Goal: Task Accomplishment & Management: Complete application form

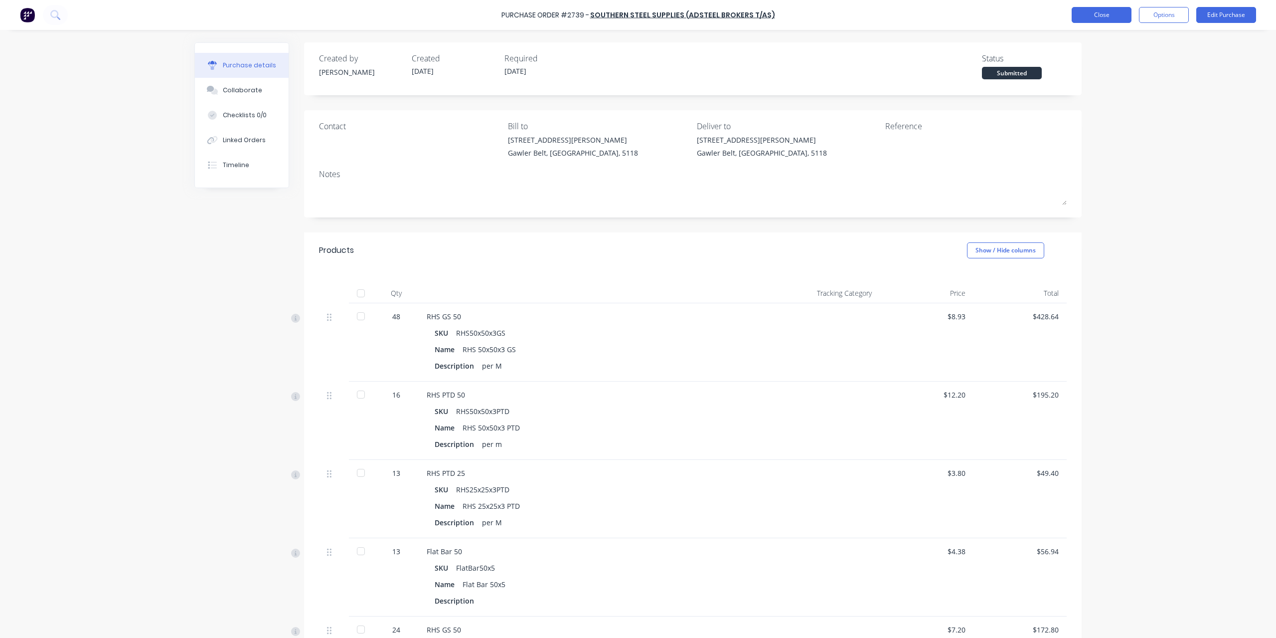
click at [1091, 17] on button "Close" at bounding box center [1102, 15] width 60 height 16
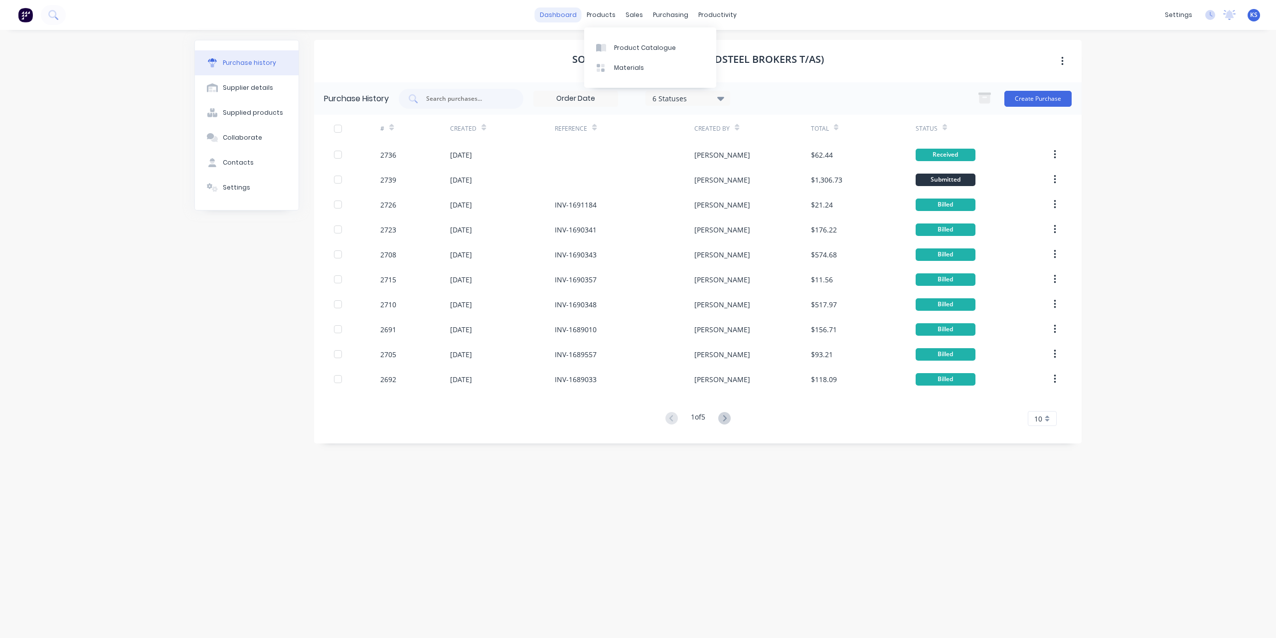
click at [553, 12] on link "dashboard" at bounding box center [558, 14] width 47 height 15
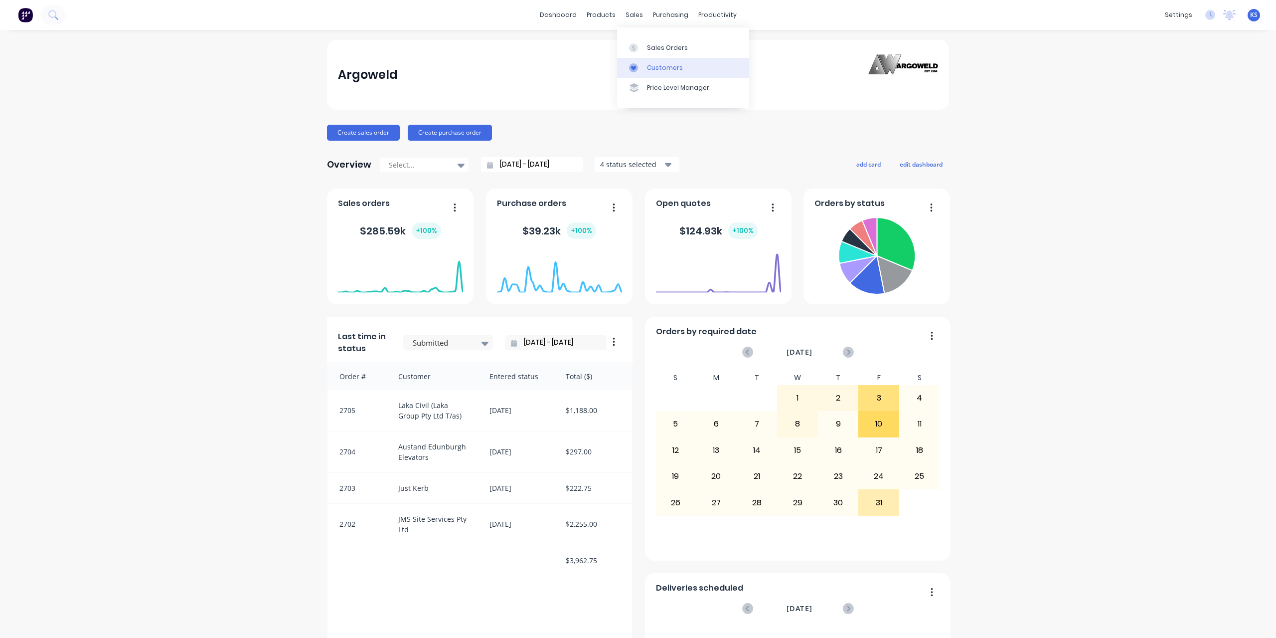
click at [640, 66] on div at bounding box center [636, 67] width 15 height 9
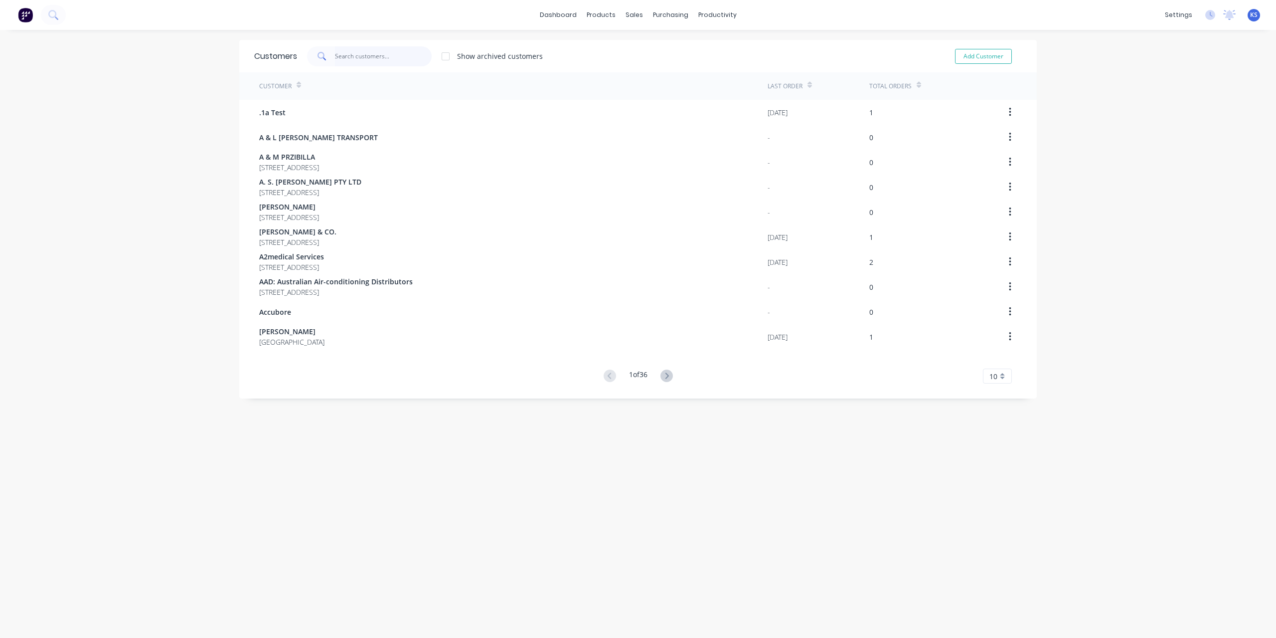
click at [341, 62] on input "text" at bounding box center [383, 56] width 97 height 20
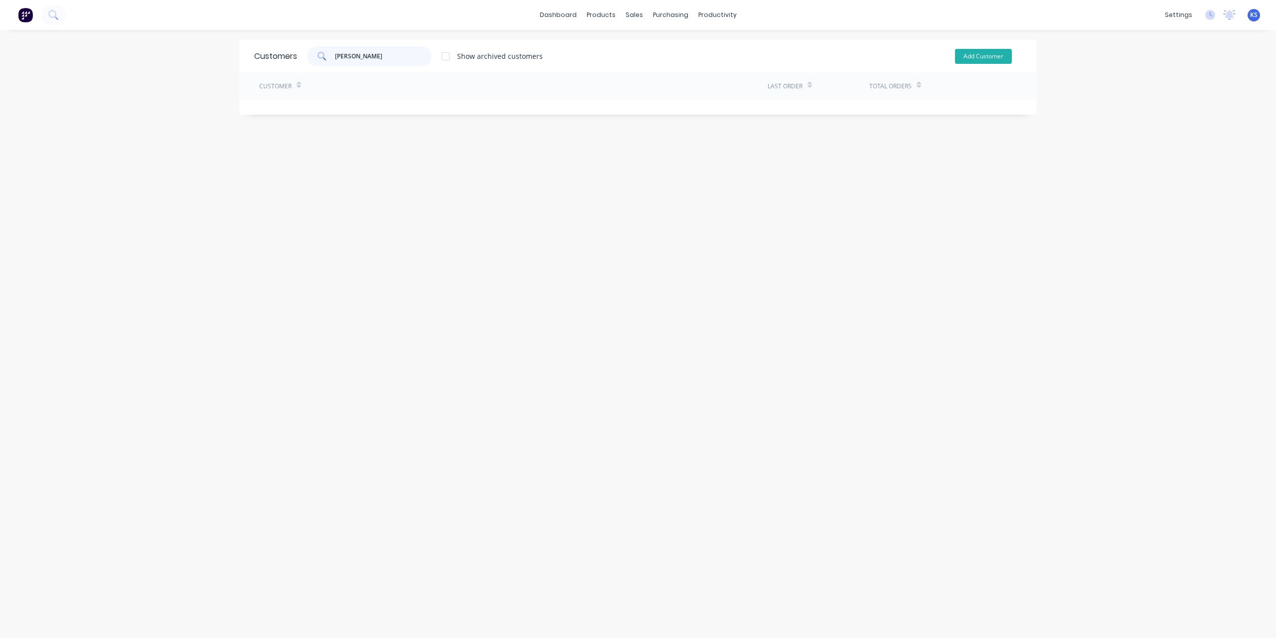
type input "[PERSON_NAME]"
click at [977, 61] on button "Add Customer" at bounding box center [983, 56] width 57 height 15
select select "AU"
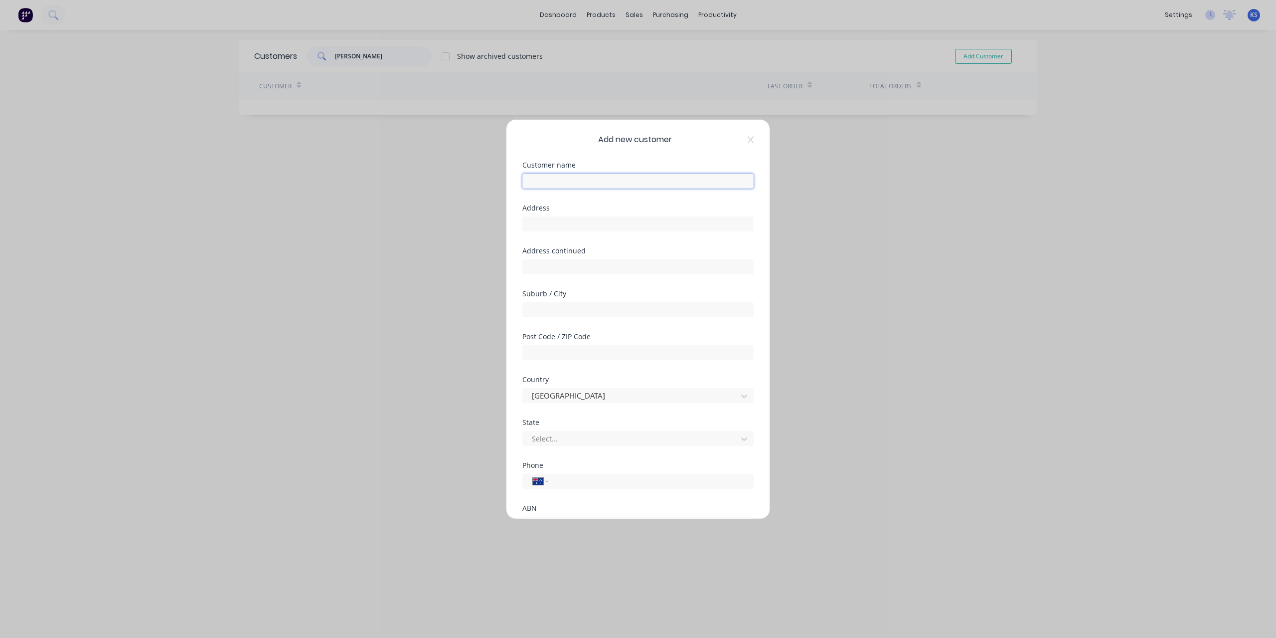
click at [564, 178] on input "text" at bounding box center [638, 181] width 231 height 15
type input "[PERSON_NAME]"
type input "[GEOGRAPHIC_DATA]"
type input "5118"
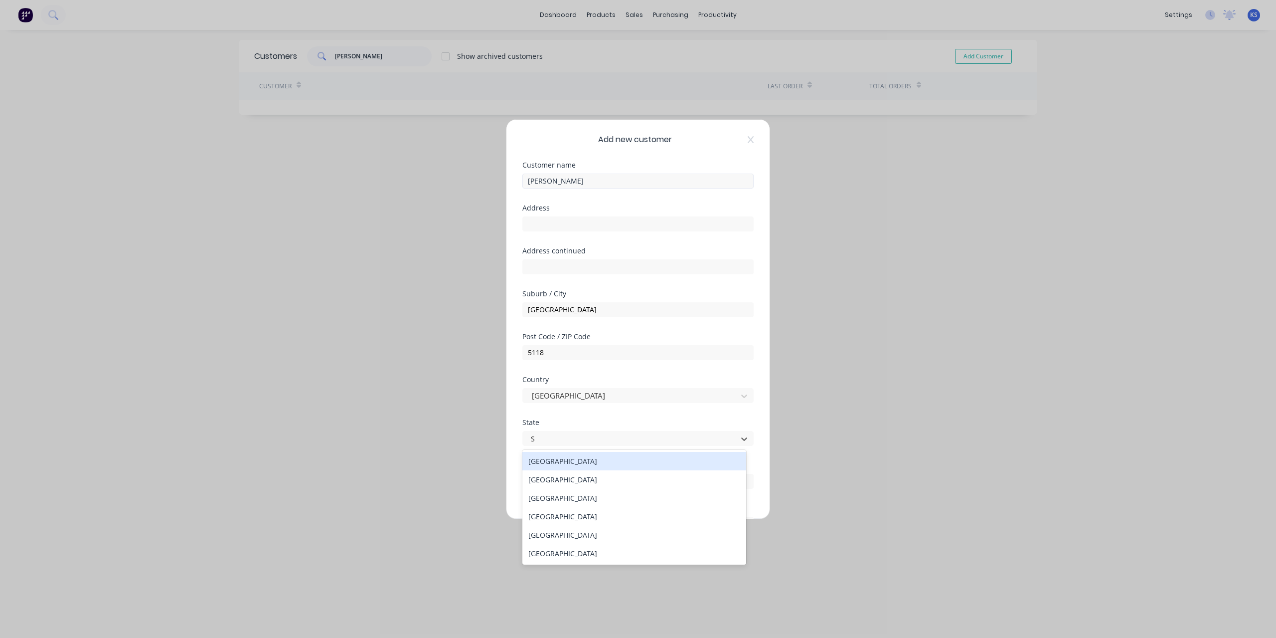
type input "SA"
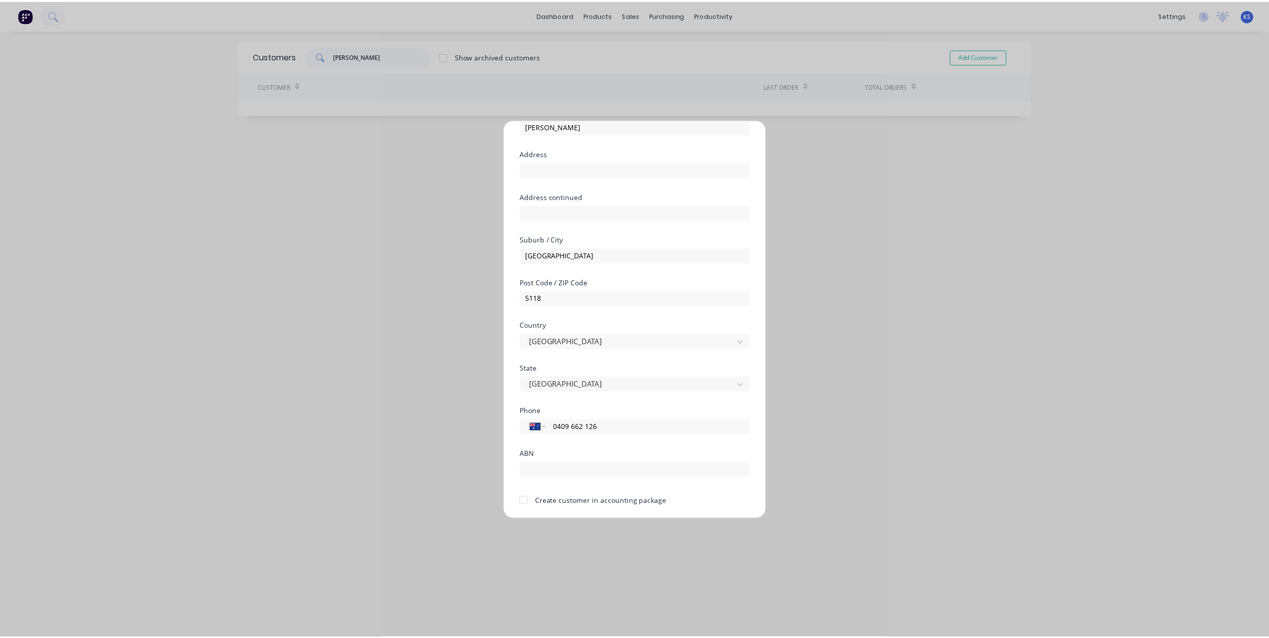
scroll to position [87, 0]
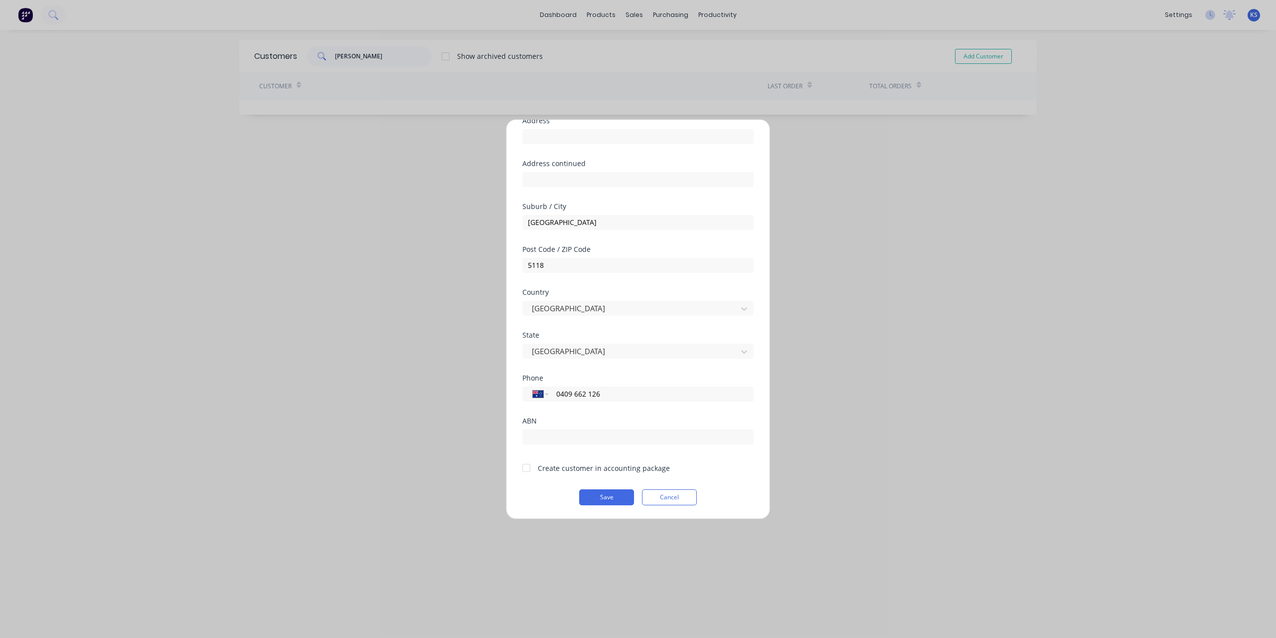
type input "0409 662 126"
click at [526, 464] on div at bounding box center [527, 468] width 20 height 20
click at [608, 495] on button "Save" at bounding box center [606, 497] width 55 height 16
click at [606, 497] on button "Save" at bounding box center [606, 497] width 55 height 16
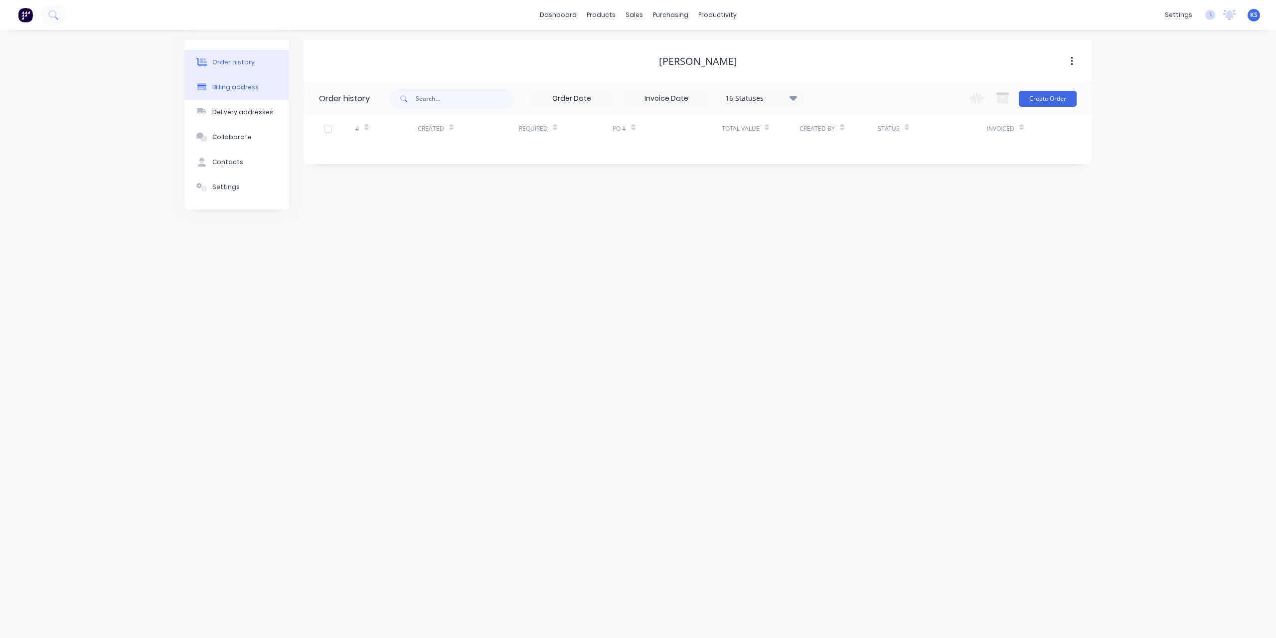
click at [228, 94] on button "Billing address" at bounding box center [236, 87] width 105 height 25
select select "AU"
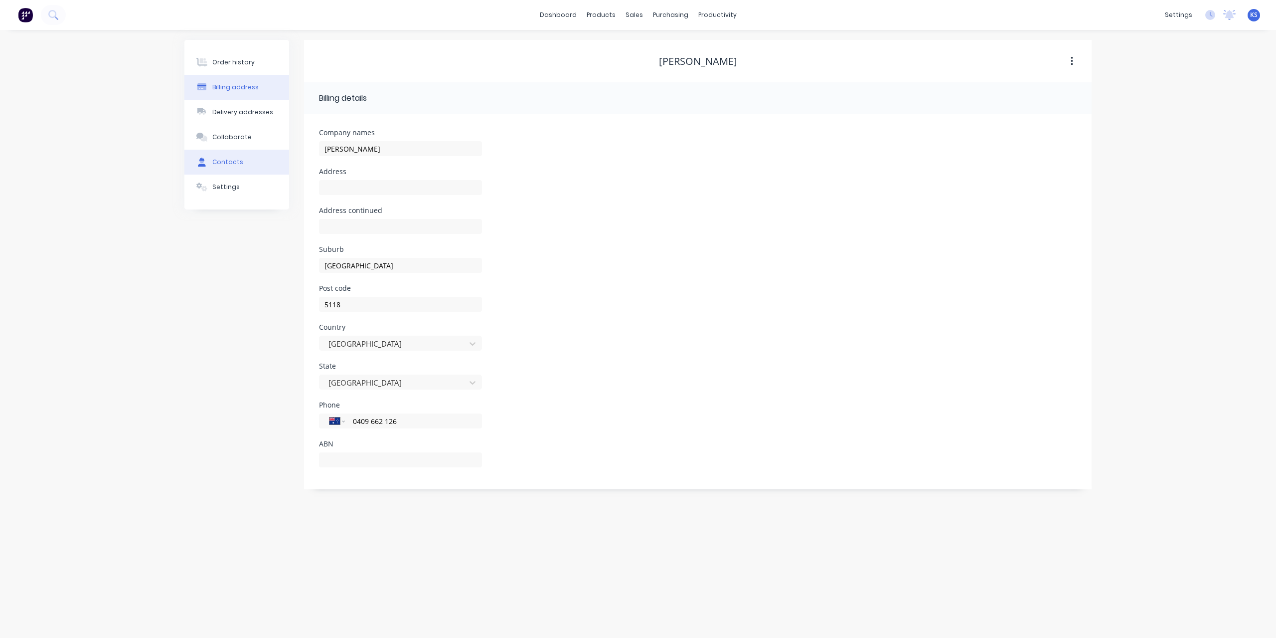
click at [234, 162] on div "Contacts" at bounding box center [227, 162] width 31 height 9
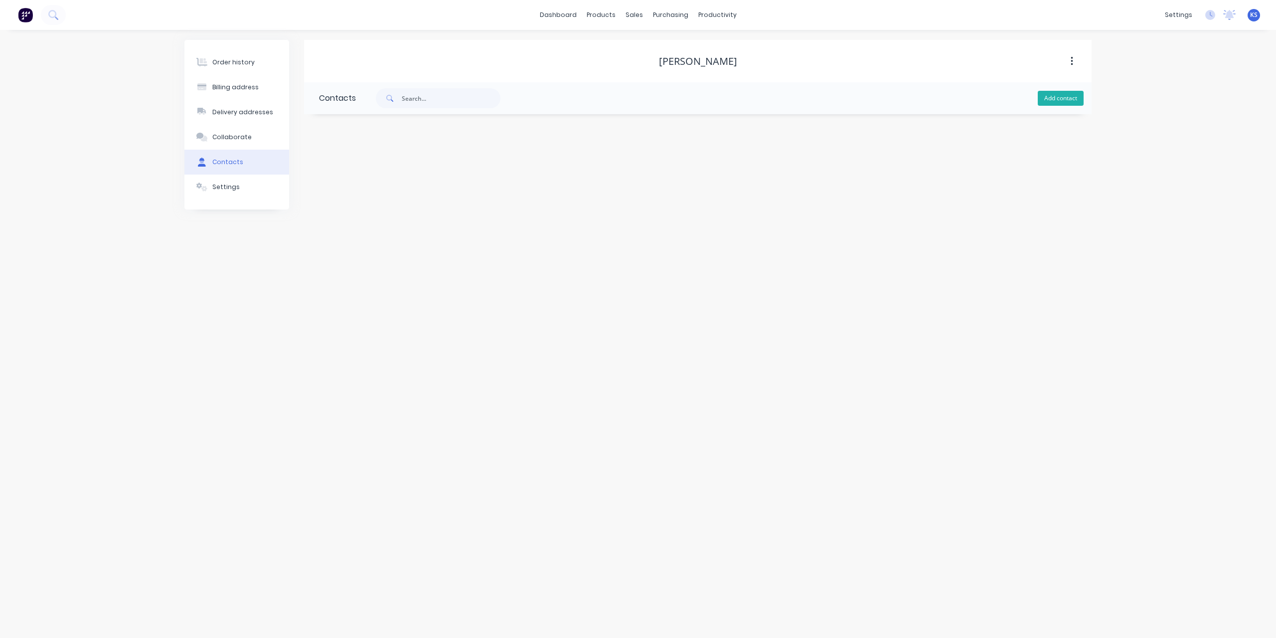
click at [1040, 95] on button "Add contact" at bounding box center [1061, 98] width 46 height 15
select select "AU"
click at [400, 168] on input "text" at bounding box center [400, 171] width 163 height 15
type input "[PERSON_NAME]"
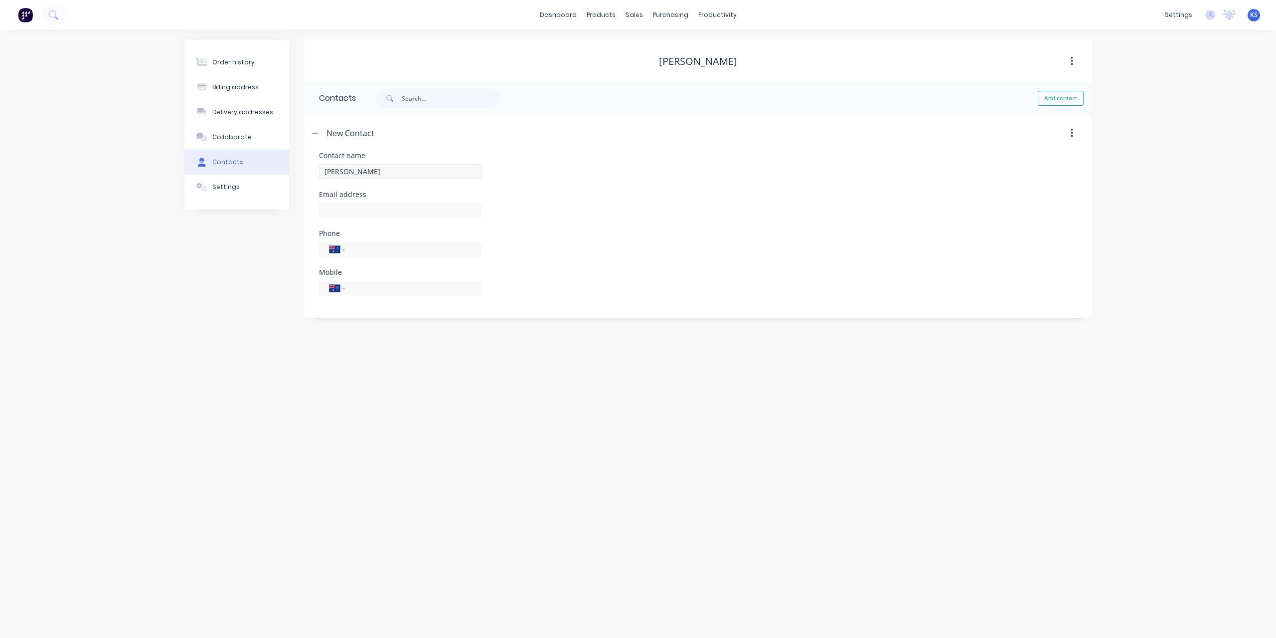
select select "AU"
click at [410, 174] on input "[PERSON_NAME]" at bounding box center [400, 171] width 163 height 15
type input "[PERSON_NAME]"
type input "f"
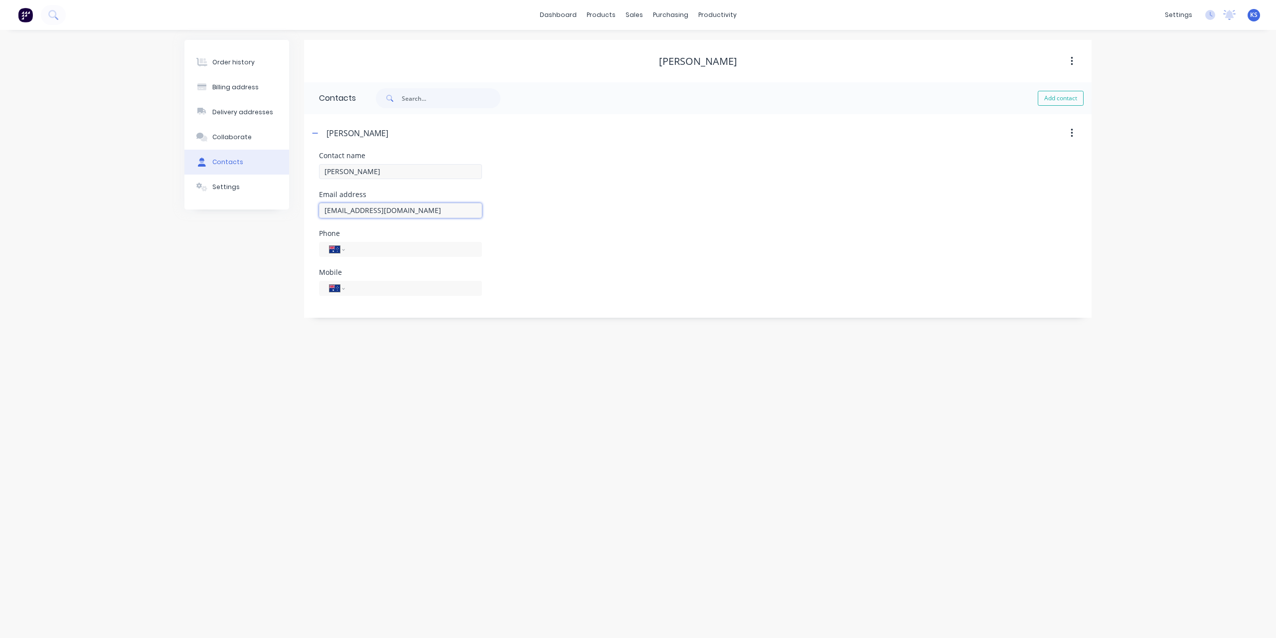
type input "[EMAIL_ADDRESS][DOMAIN_NAME]"
type input "0409 662 126"
click at [677, 393] on div "Order history Billing address Delivery addresses Collaborate Contacts Settings …" at bounding box center [638, 334] width 1276 height 608
click at [226, 189] on div "Settings" at bounding box center [225, 186] width 27 height 9
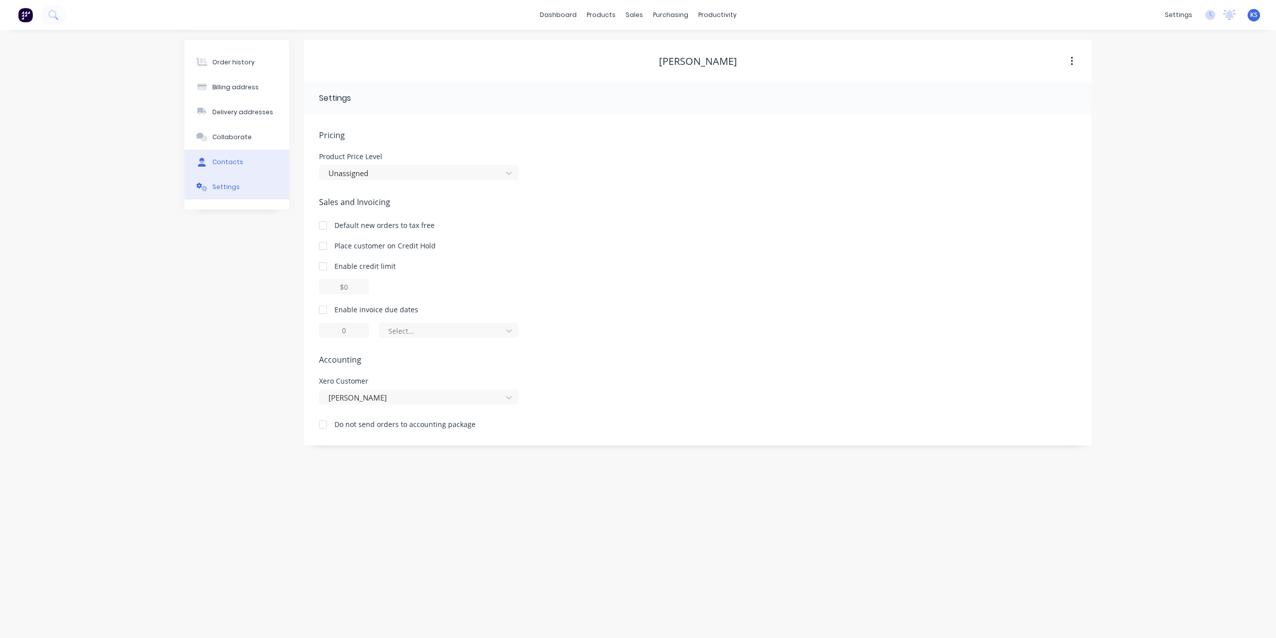
click at [226, 169] on button "Contacts" at bounding box center [236, 162] width 105 height 25
click at [230, 144] on button "Collaborate" at bounding box center [236, 137] width 105 height 25
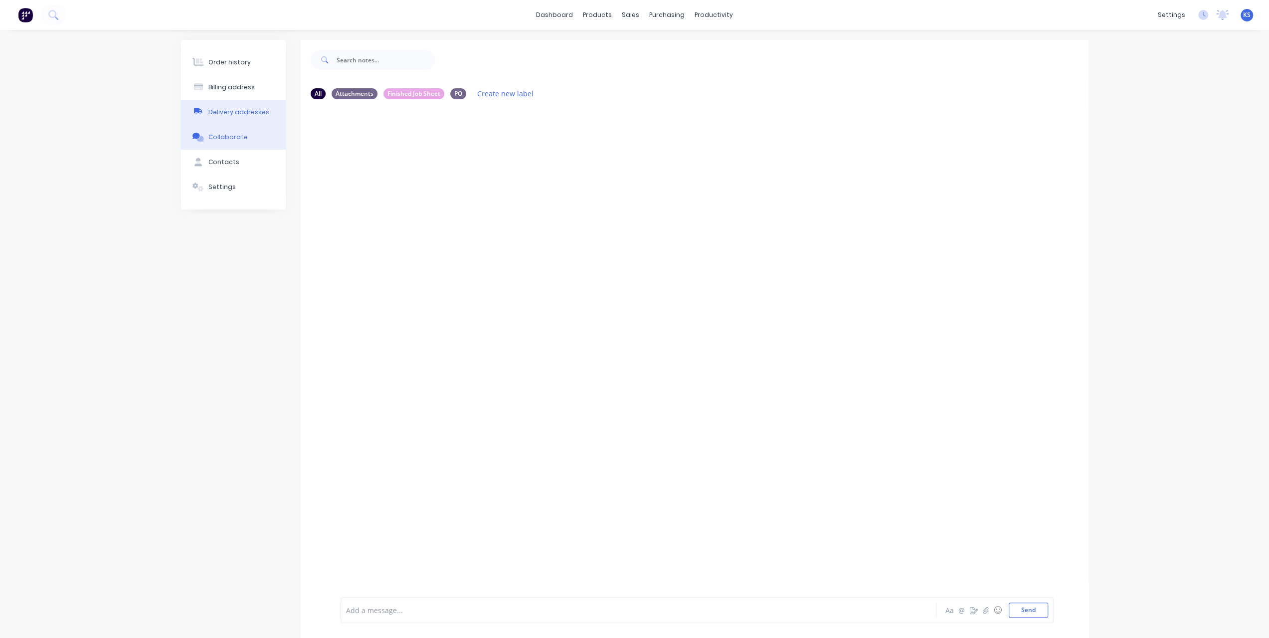
click at [230, 116] on div "Delivery addresses" at bounding box center [238, 112] width 61 height 9
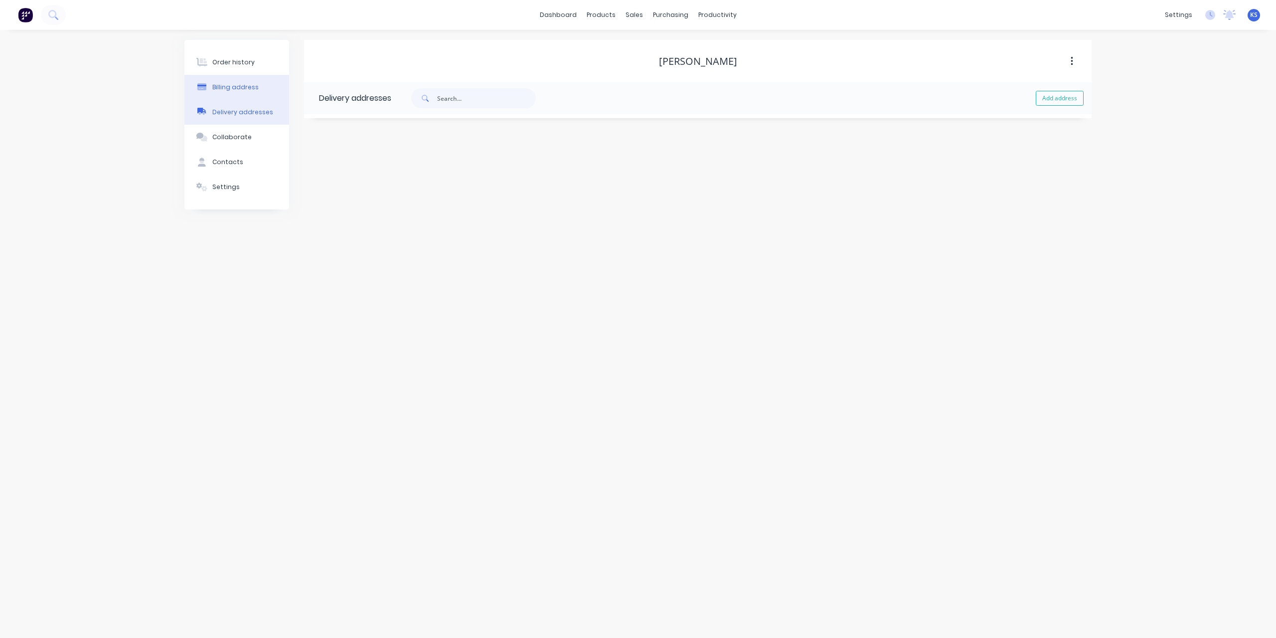
click at [235, 91] on div "Billing address" at bounding box center [235, 87] width 46 height 9
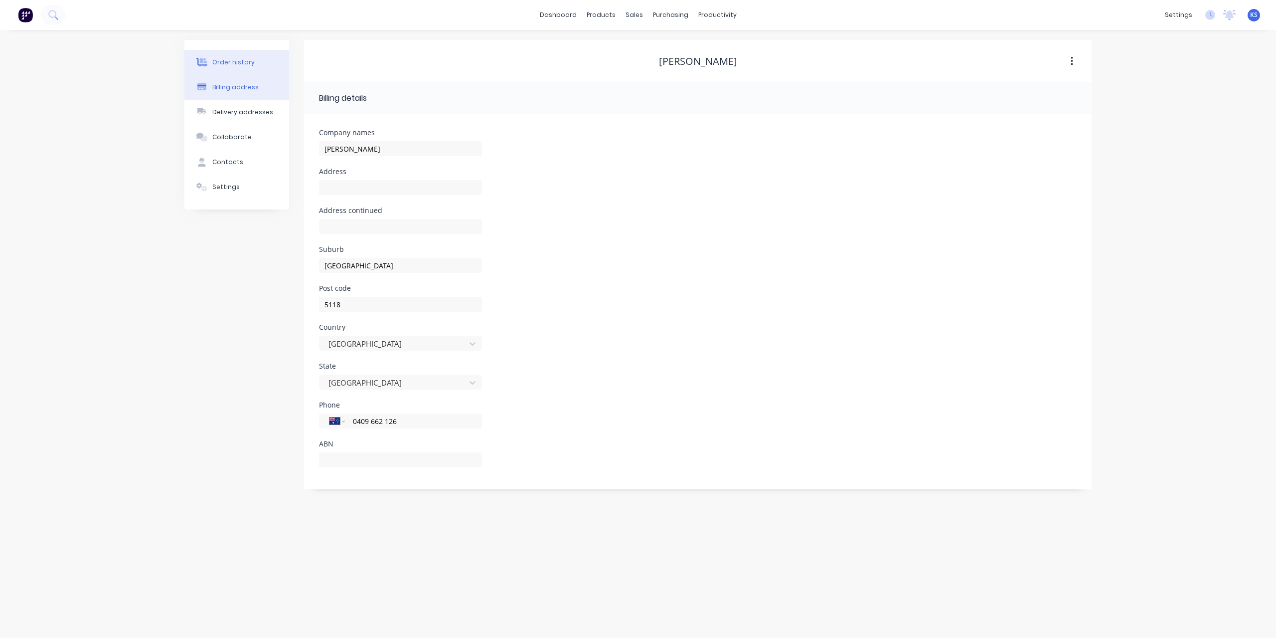
click at [240, 58] on div "Order history" at bounding box center [233, 62] width 42 height 9
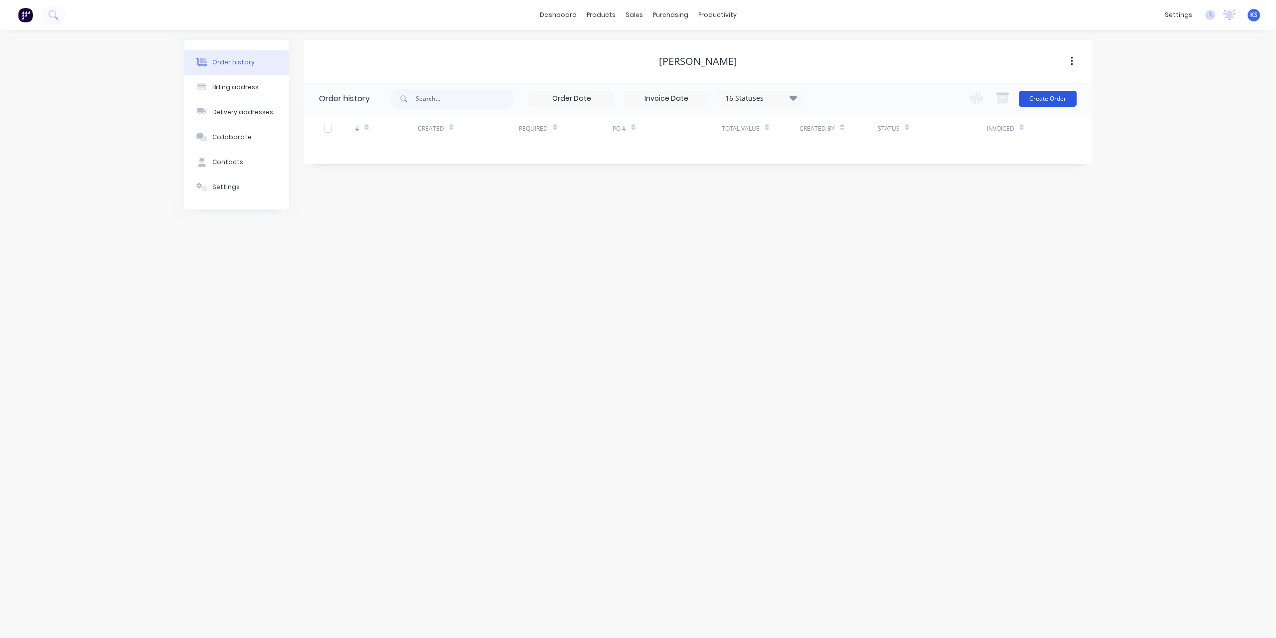
click at [1060, 104] on button "Create Order" at bounding box center [1048, 99] width 58 height 16
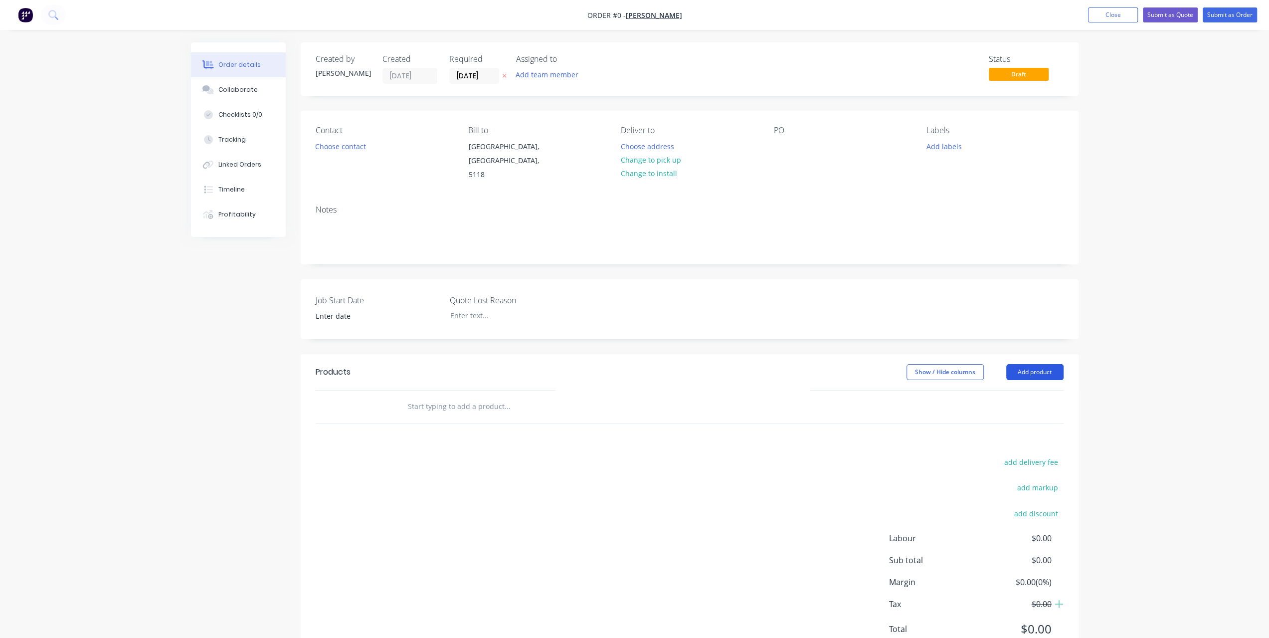
click at [1026, 364] on button "Add product" at bounding box center [1034, 372] width 57 height 16
click at [532, 410] on div at bounding box center [574, 406] width 359 height 32
click at [526, 396] on input "text" at bounding box center [506, 406] width 199 height 20
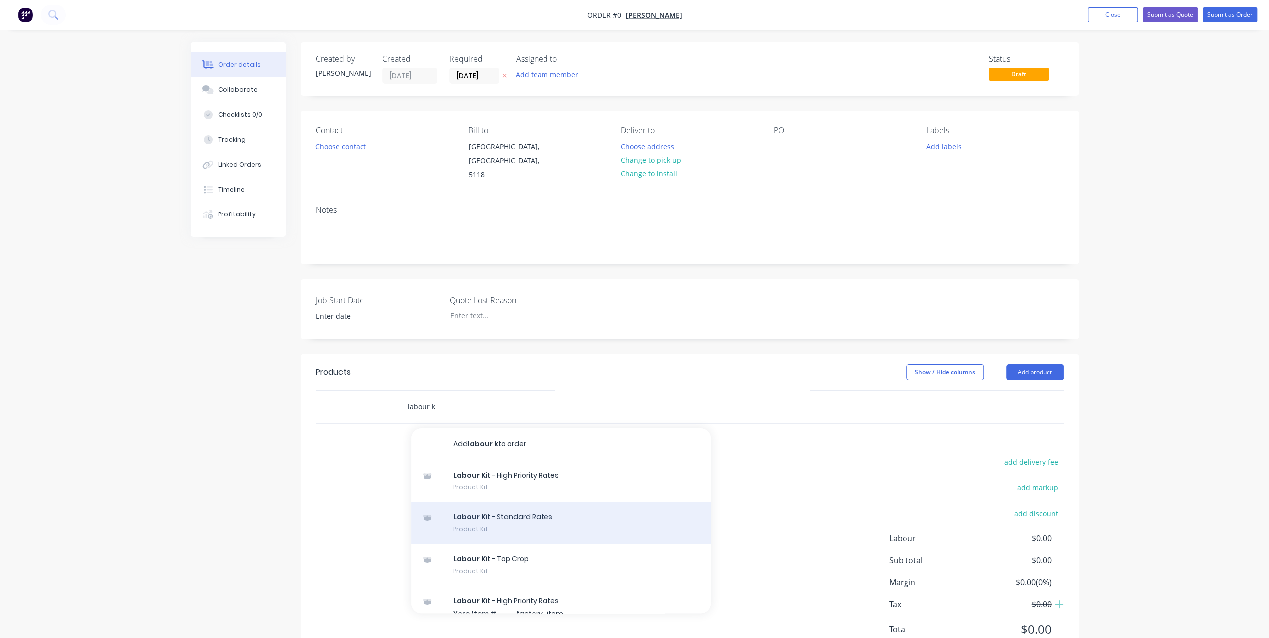
type input "labour k"
click at [530, 517] on div "Labour K it - Standard Rates Product Kit" at bounding box center [560, 523] width 299 height 42
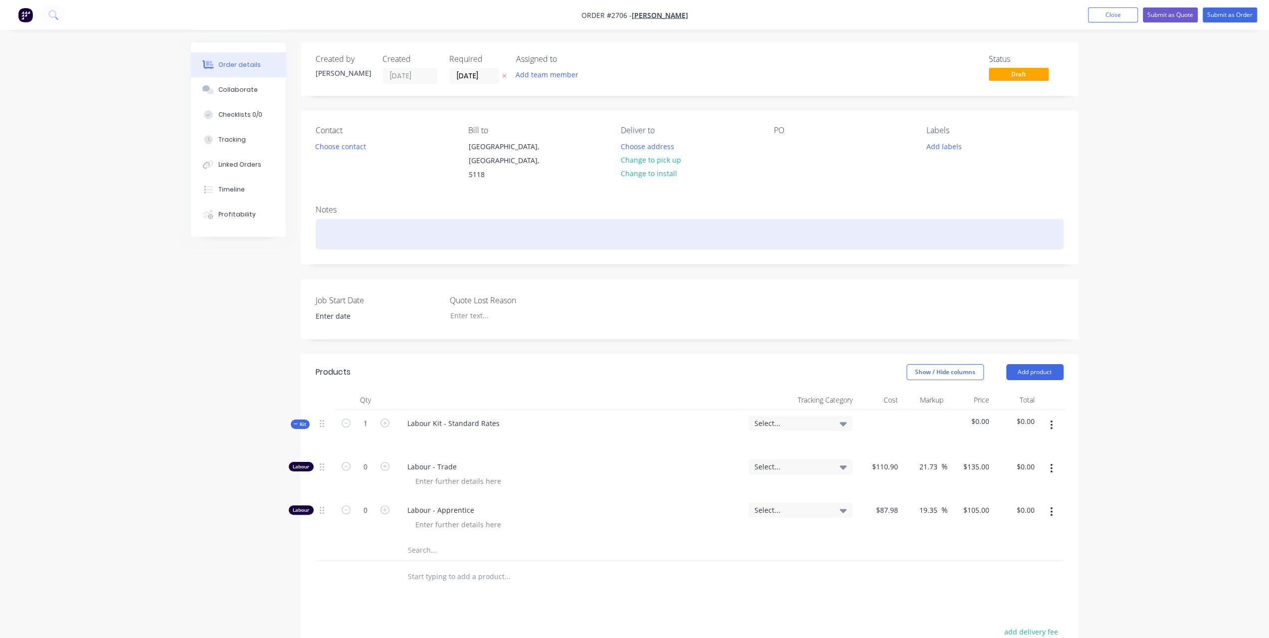
click at [334, 219] on div at bounding box center [690, 234] width 748 height 30
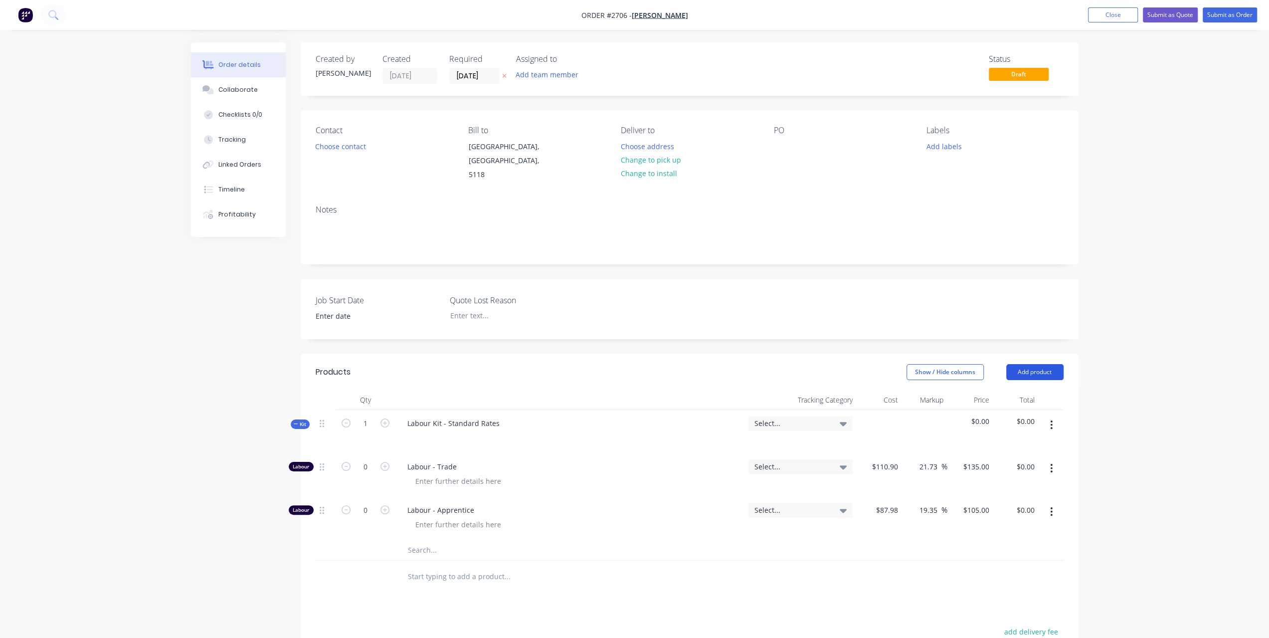
click at [1036, 364] on button "Add product" at bounding box center [1034, 372] width 57 height 16
click at [995, 530] on div "Notes (External)" at bounding box center [1016, 536] width 77 height 14
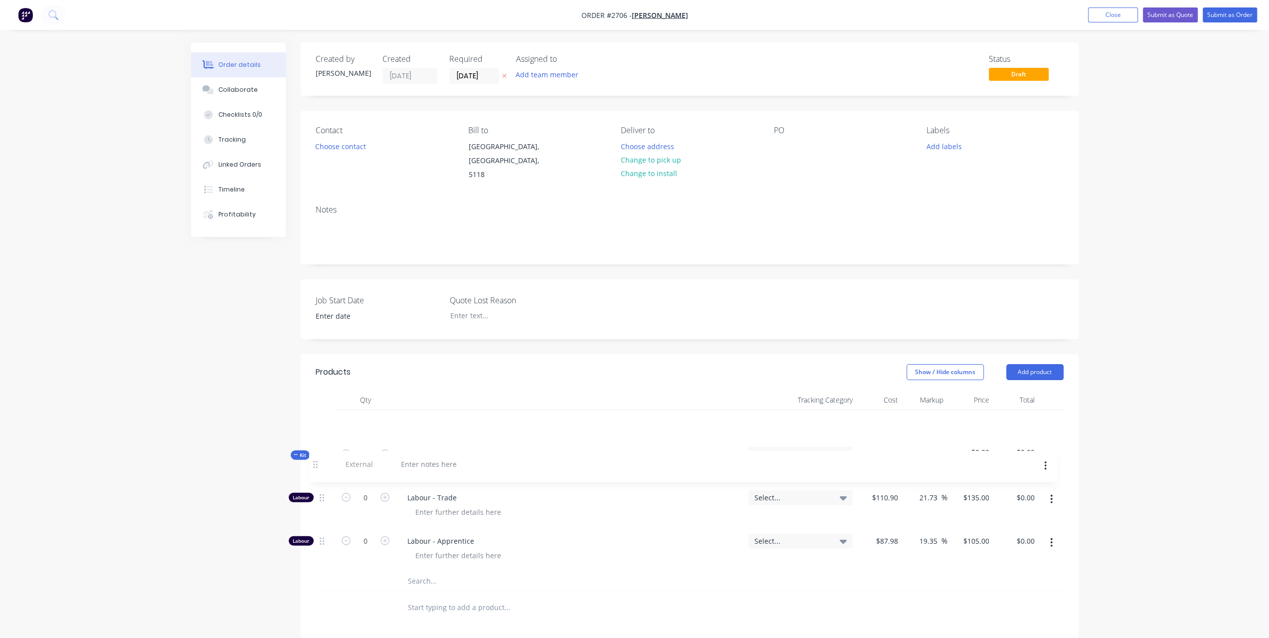
scroll to position [5, 0]
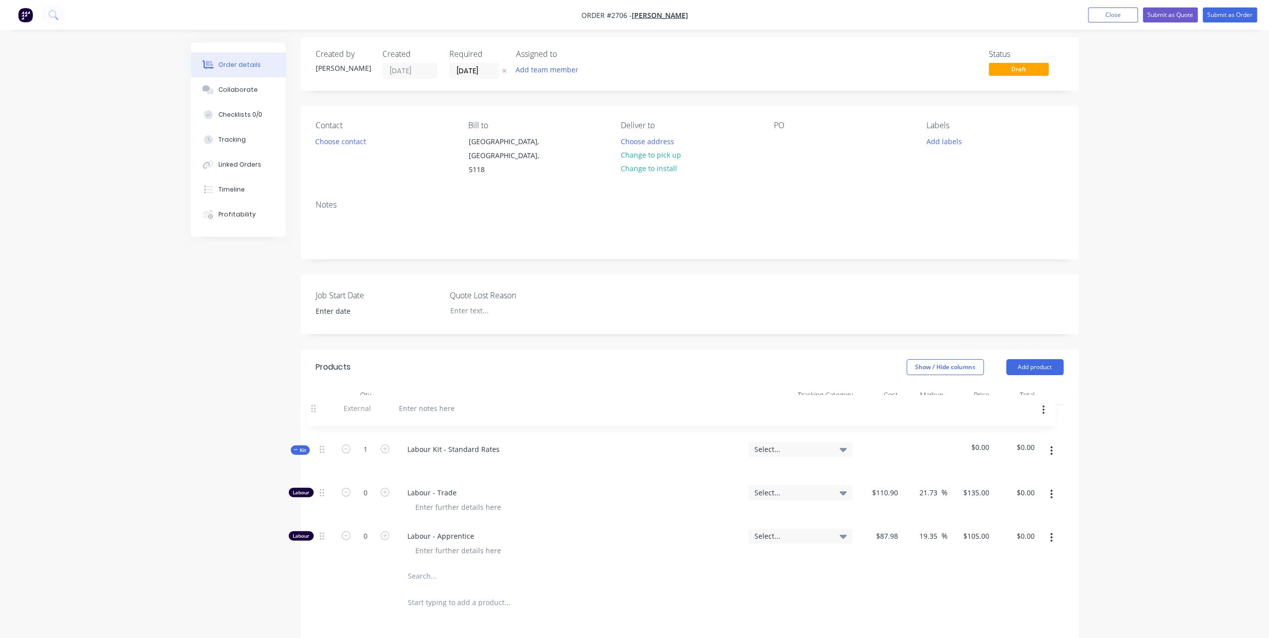
drag, startPoint x: 325, startPoint y: 561, endPoint x: 317, endPoint y: 402, distance: 158.7
click at [317, 405] on div "Kit 1 Labour Kit - Standard Rates Select... $0.00 $0.00 Labour 0 Labour - Trade…" at bounding box center [690, 495] width 748 height 181
click at [449, 411] on div at bounding box center [435, 418] width 72 height 14
click at [468, 411] on div "Fold and cut Aluminum Sheets as per Drawings" at bounding box center [486, 418] width 175 height 14
click at [449, 411] on div "Fold and cut Aluminium Sheets as per Drawings" at bounding box center [487, 418] width 177 height 14
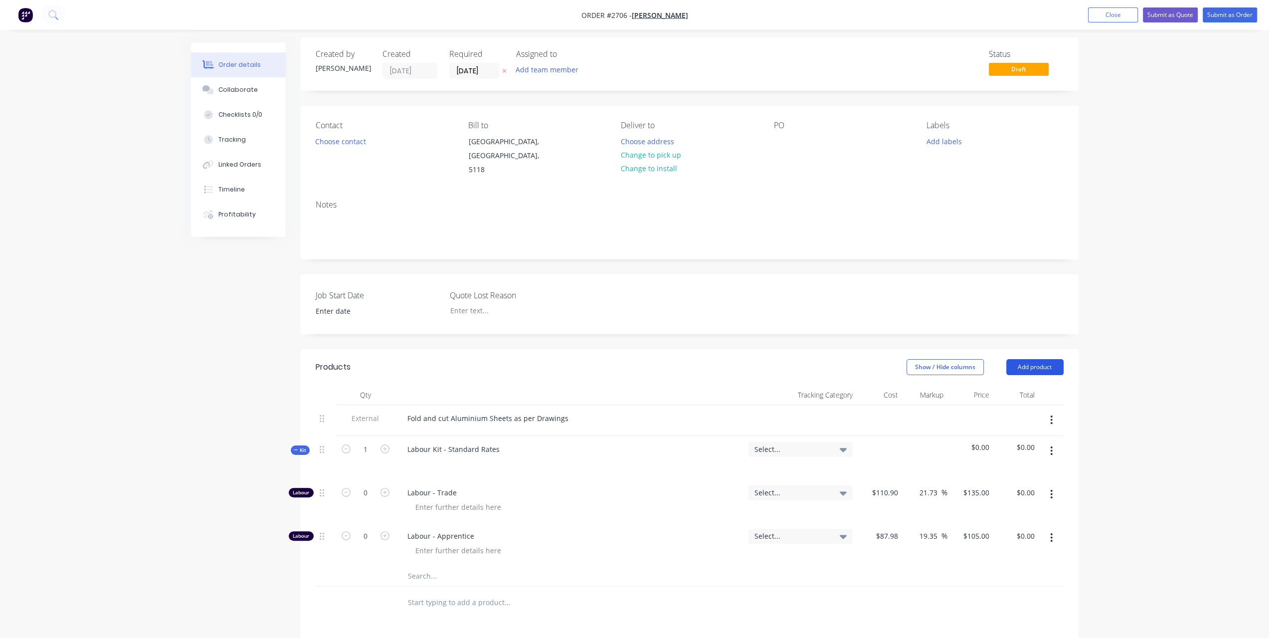
click at [1044, 359] on button "Add product" at bounding box center [1034, 367] width 57 height 16
click at [1001, 505] on div "Notes (Internal)" at bounding box center [1016, 512] width 77 height 14
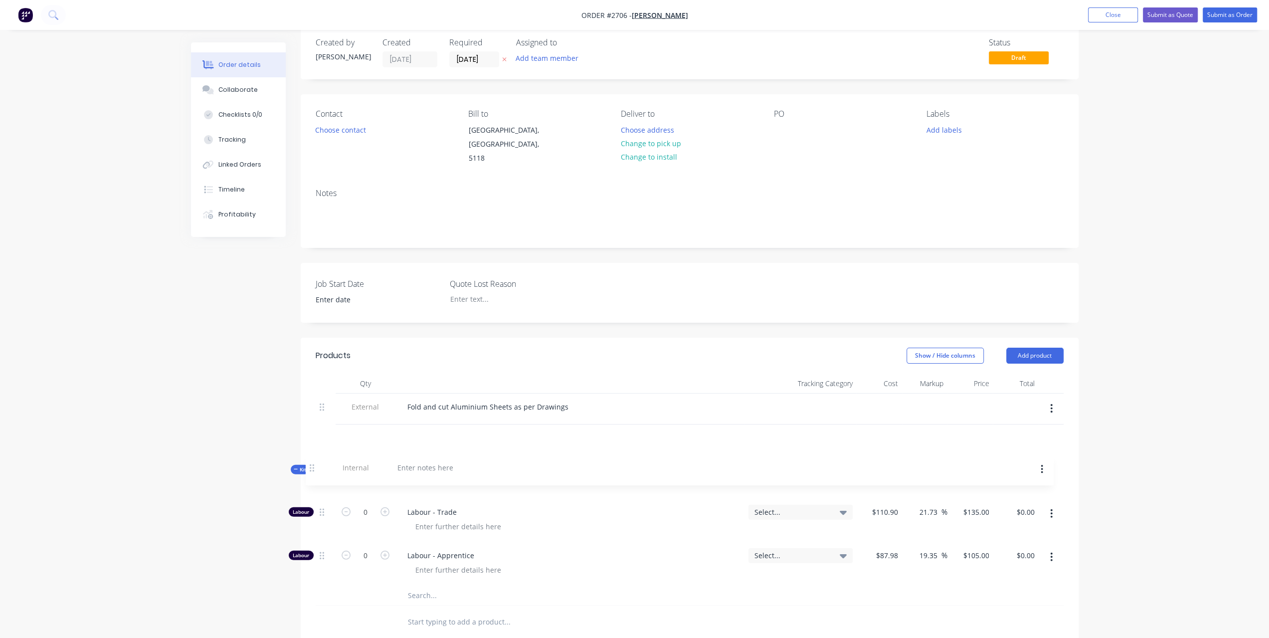
scroll to position [19, 0]
drag, startPoint x: 324, startPoint y: 587, endPoint x: 312, endPoint y: 425, distance: 162.4
click at [312, 425] on div "Qty Tracking Category Cost Markup Price Total External Fold and cut Aluminium S…" at bounding box center [690, 503] width 778 height 265
click at [418, 428] on div at bounding box center [435, 435] width 72 height 14
click at [495, 428] on div "3 Parts, use 1.2mm Aluminum" at bounding box center [457, 435] width 116 height 14
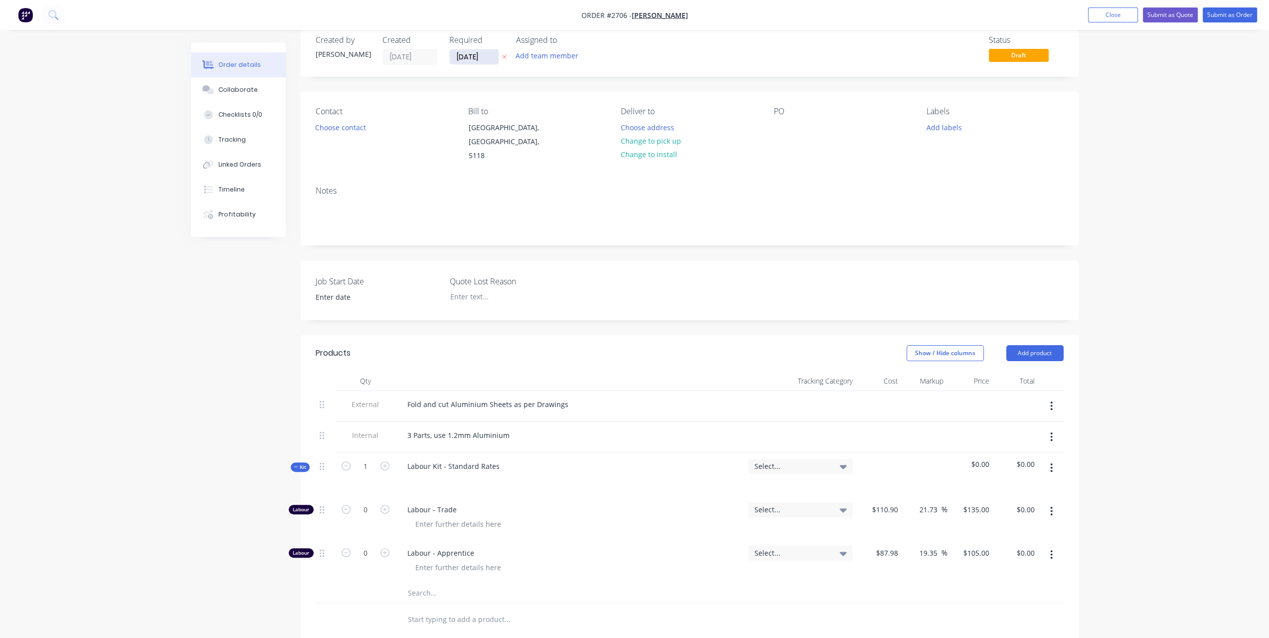
click at [458, 58] on input "[DATE]" at bounding box center [474, 56] width 49 height 15
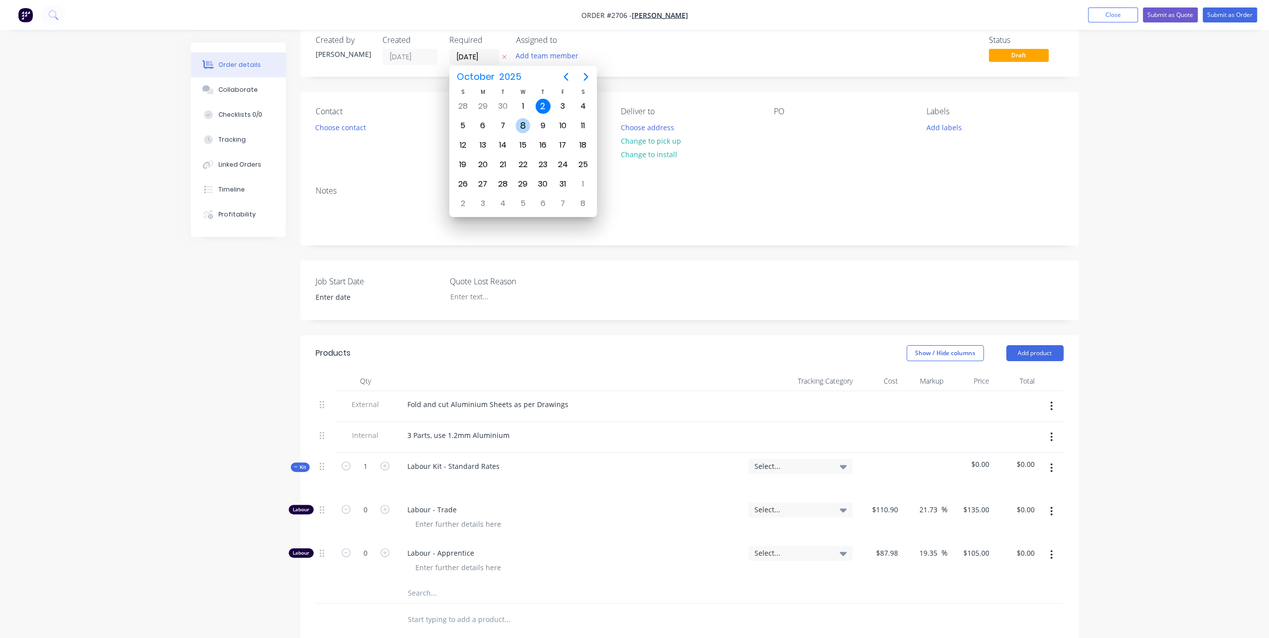
click at [518, 123] on div "8" at bounding box center [523, 125] width 15 height 15
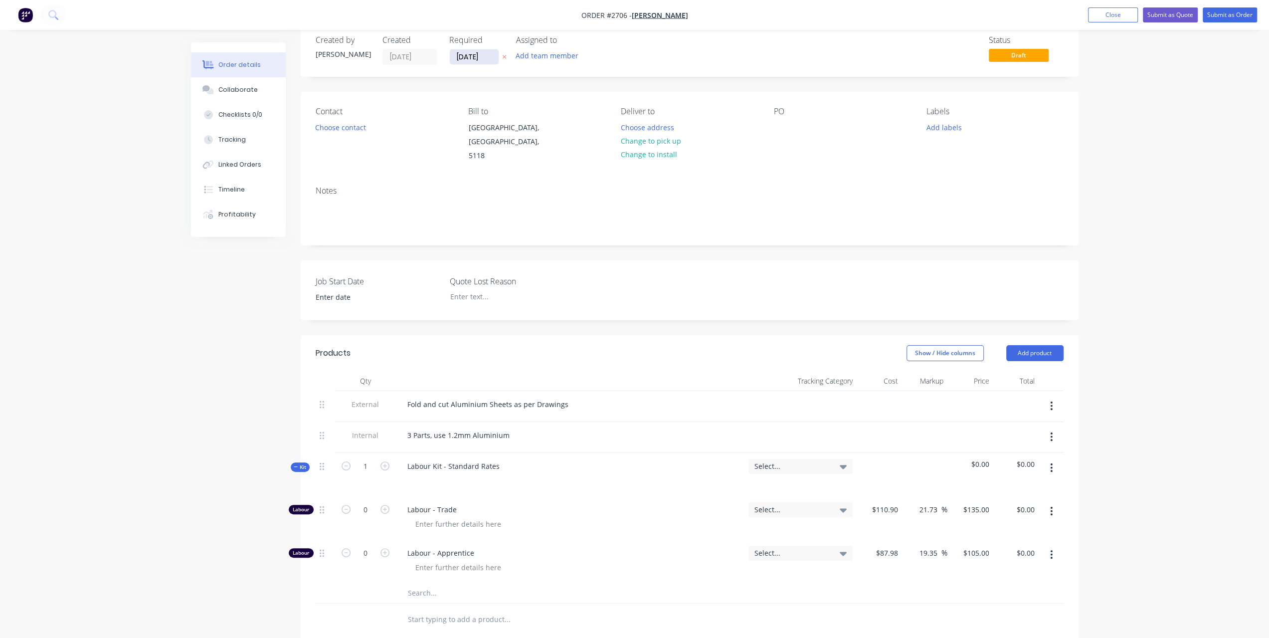
click at [492, 58] on input "[DATE]" at bounding box center [474, 56] width 49 height 15
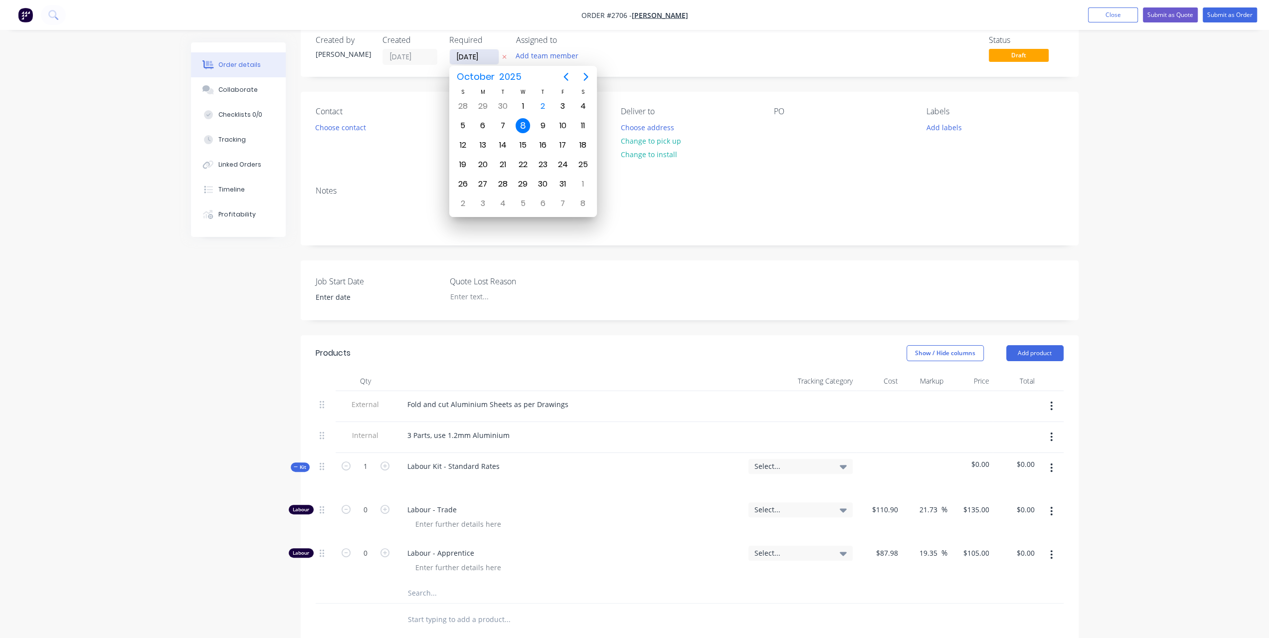
click at [492, 58] on input "[DATE]" at bounding box center [474, 56] width 49 height 15
click at [560, 124] on div "10" at bounding box center [562, 125] width 15 height 15
type input "[DATE]"
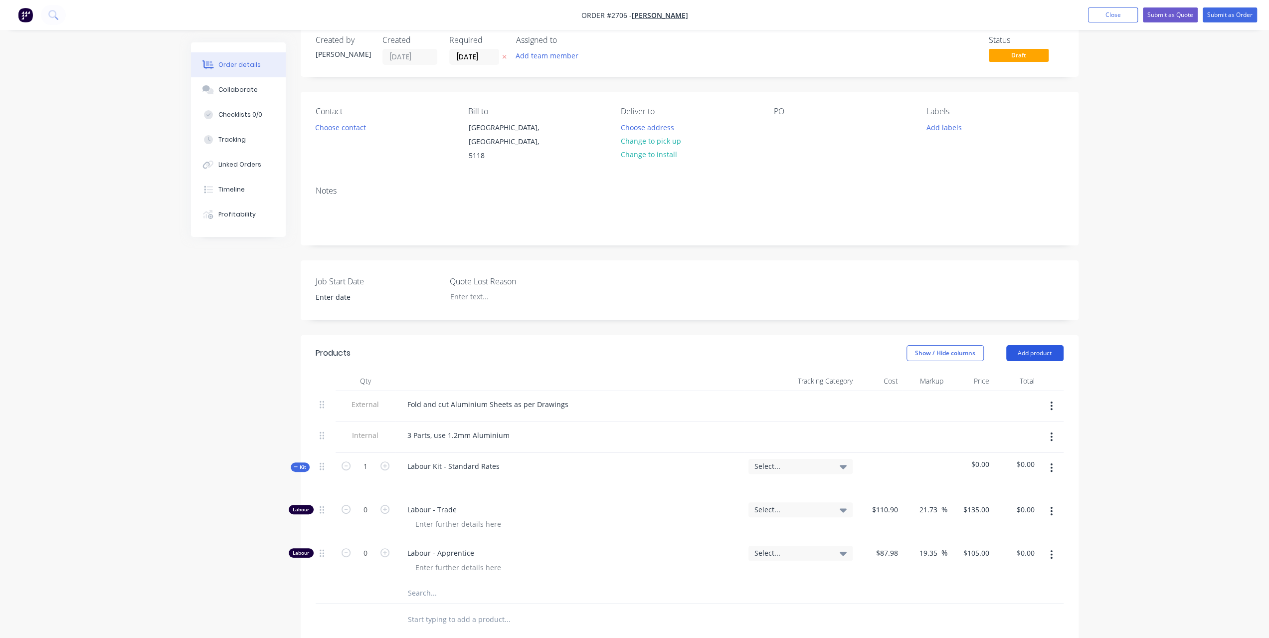
click at [1046, 345] on button "Add product" at bounding box center [1034, 353] width 57 height 16
click at [996, 491] on div "Notes (Internal)" at bounding box center [1016, 498] width 77 height 14
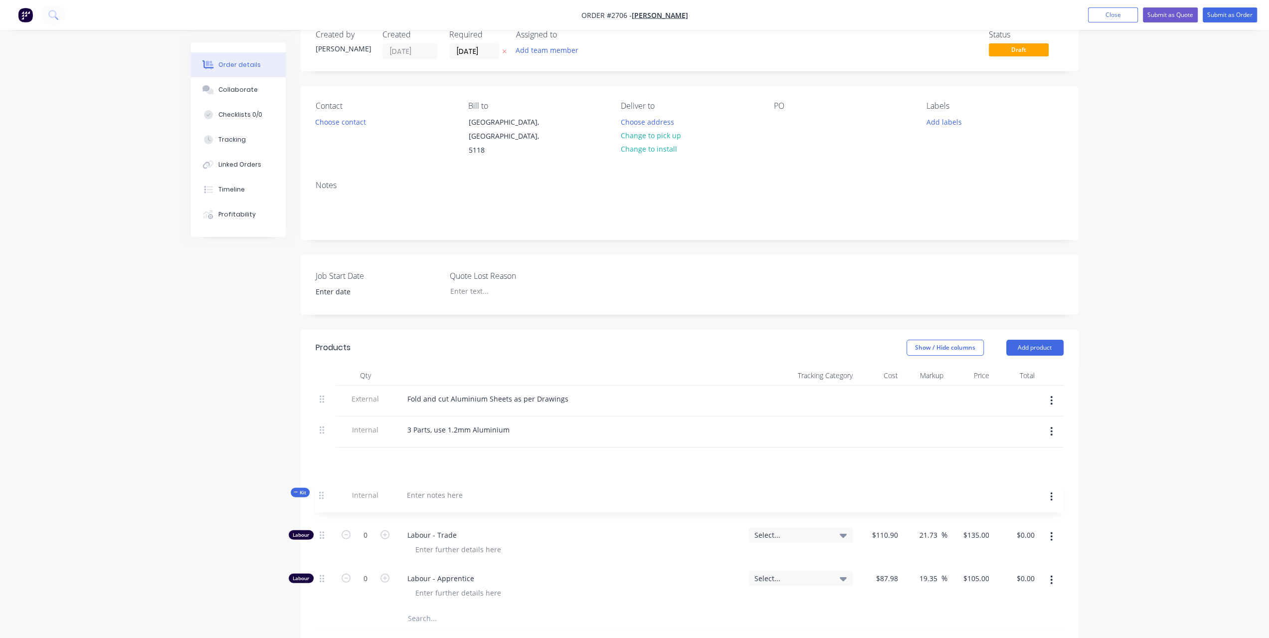
scroll to position [30, 0]
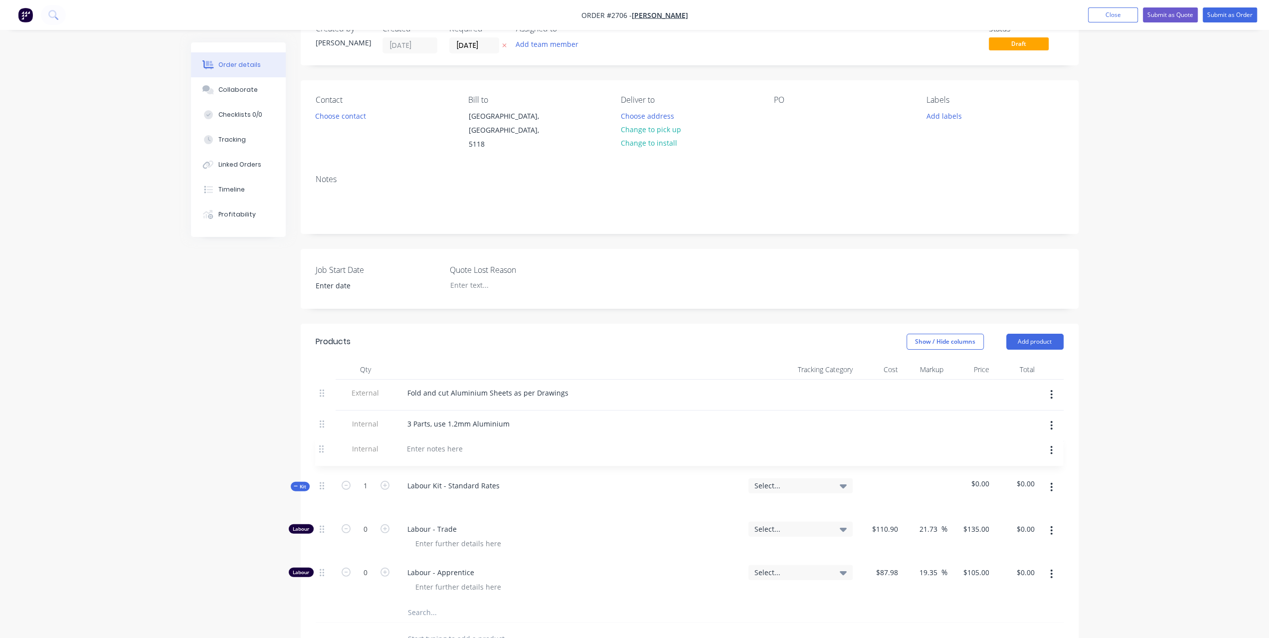
drag, startPoint x: 321, startPoint y: 607, endPoint x: 321, endPoint y: 448, distance: 159.0
click at [321, 448] on div "External Fold and cut Aluminium Sheets as per Drawings Internal 3 Parts, use 1.…" at bounding box center [690, 500] width 748 height 243
click at [417, 447] on div at bounding box center [435, 454] width 72 height 14
click at [1146, 242] on div "Order details Collaborate Checklists 0/0 Tracking Linked Orders Timeline Profit…" at bounding box center [634, 440] width 1269 height 940
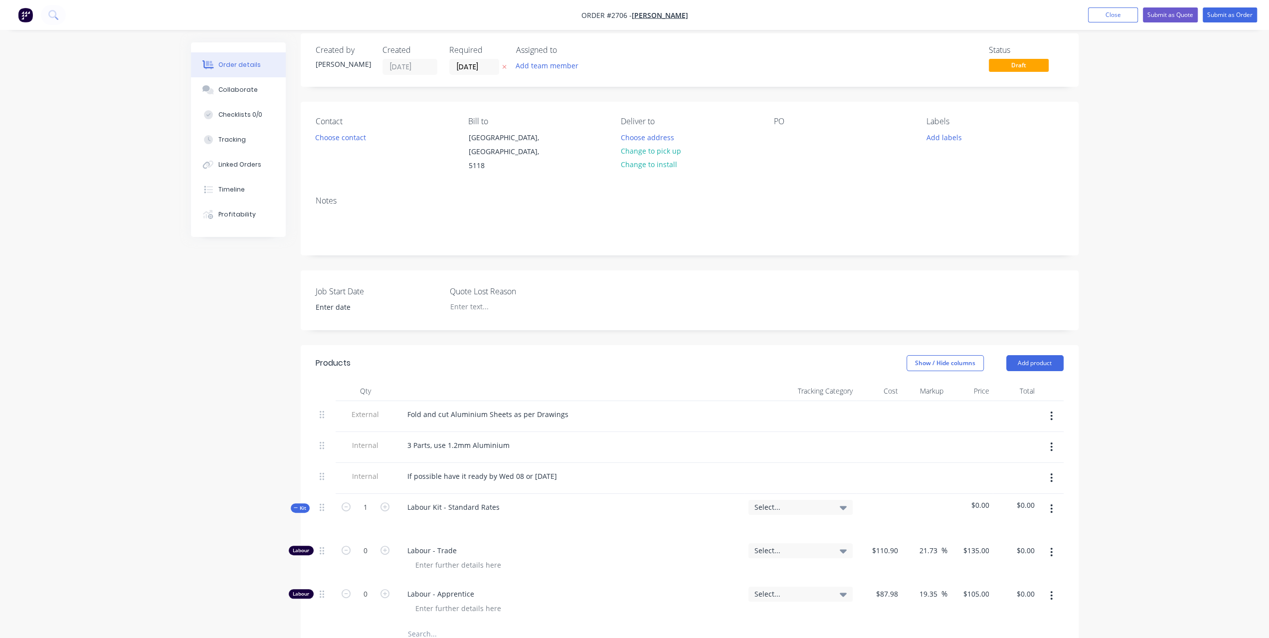
scroll to position [0, 0]
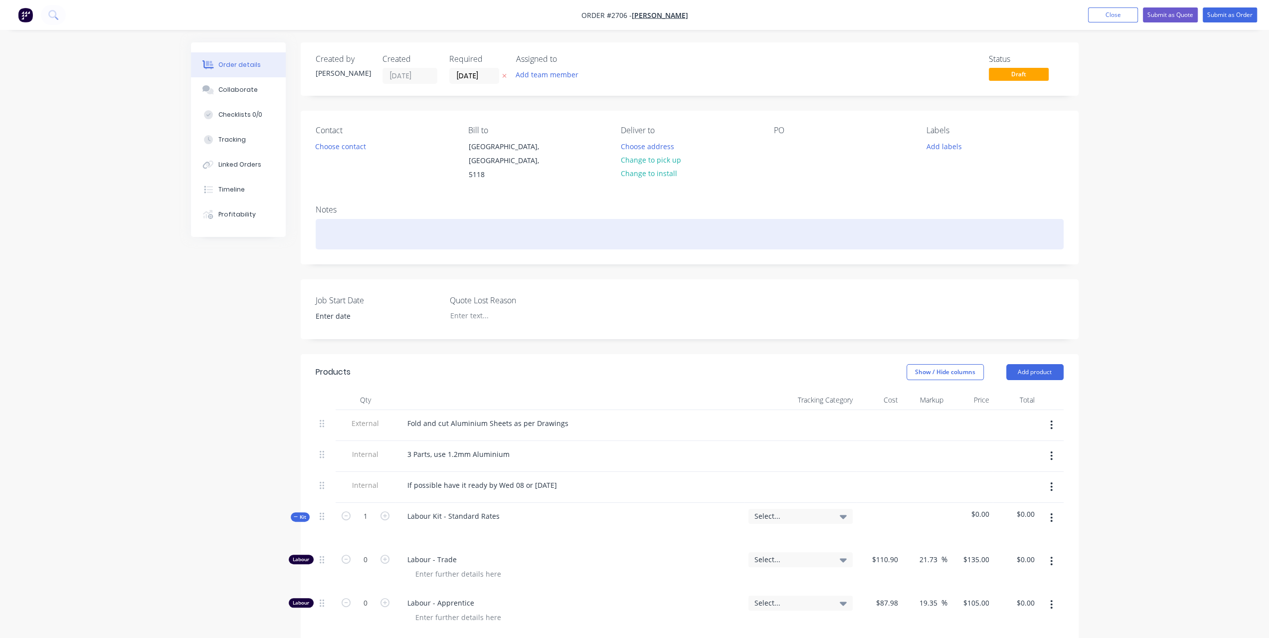
click at [330, 219] on div at bounding box center [690, 234] width 748 height 30
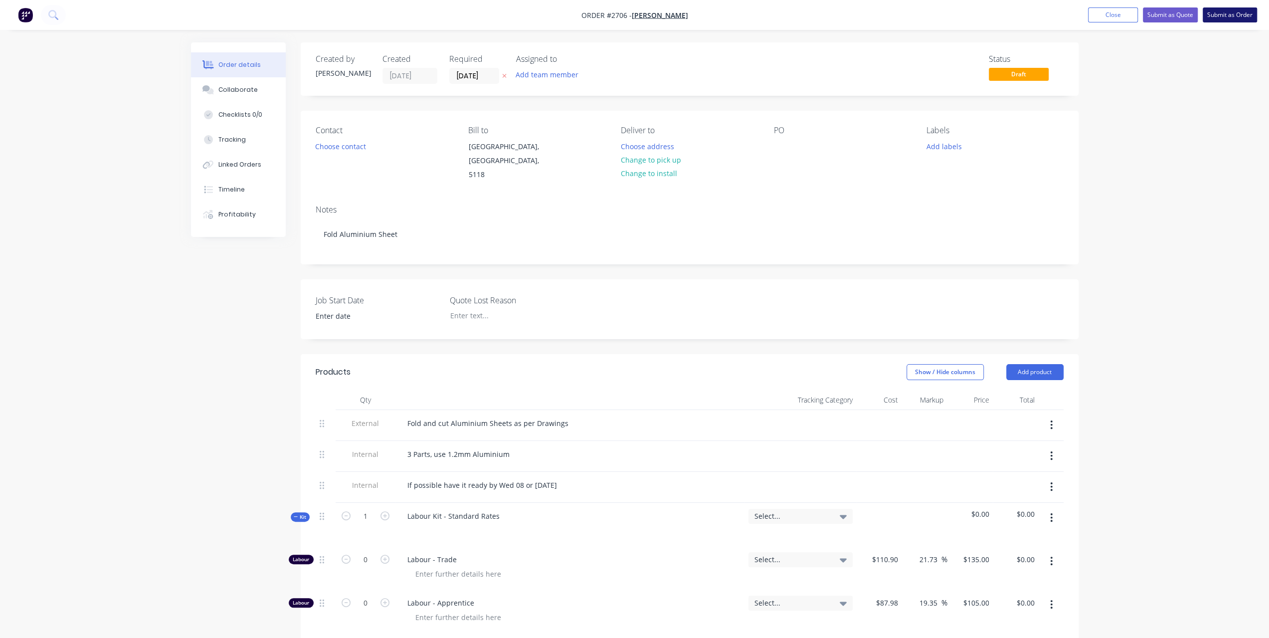
click at [1224, 17] on button "Submit as Order" at bounding box center [1230, 14] width 54 height 15
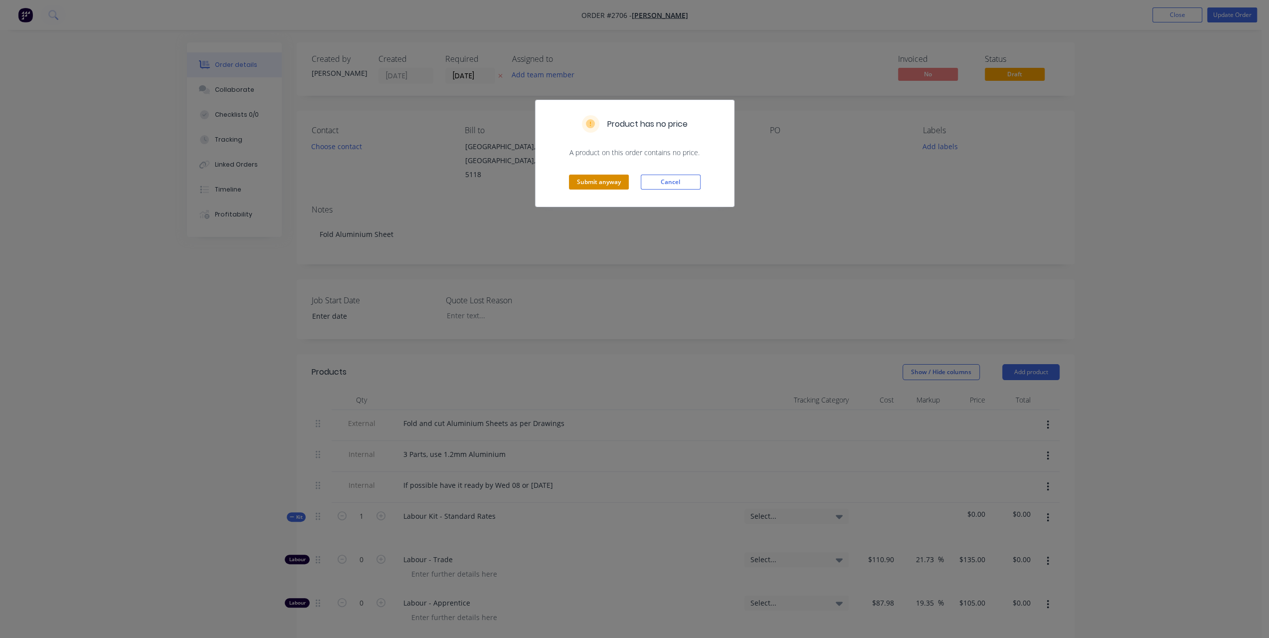
click at [587, 185] on button "Submit anyway" at bounding box center [599, 182] width 60 height 15
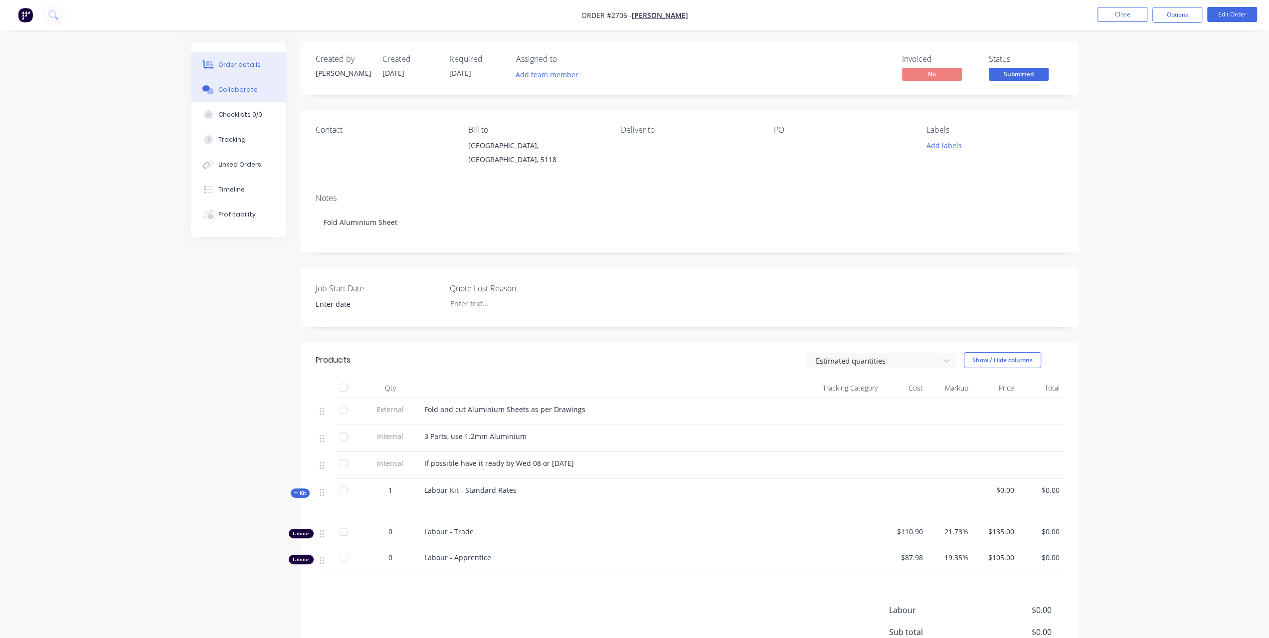
click at [239, 92] on div "Collaborate" at bounding box center [237, 89] width 39 height 9
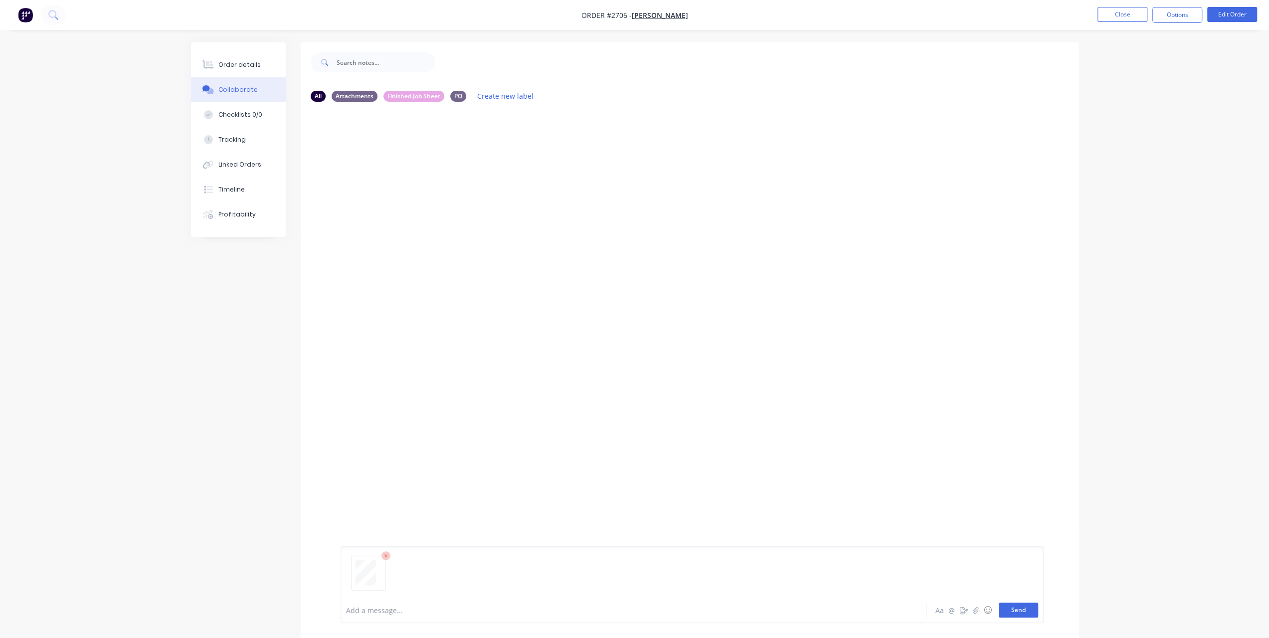
click at [1023, 611] on button "Send" at bounding box center [1018, 609] width 39 height 15
click at [260, 64] on button "Order details" at bounding box center [238, 64] width 95 height 25
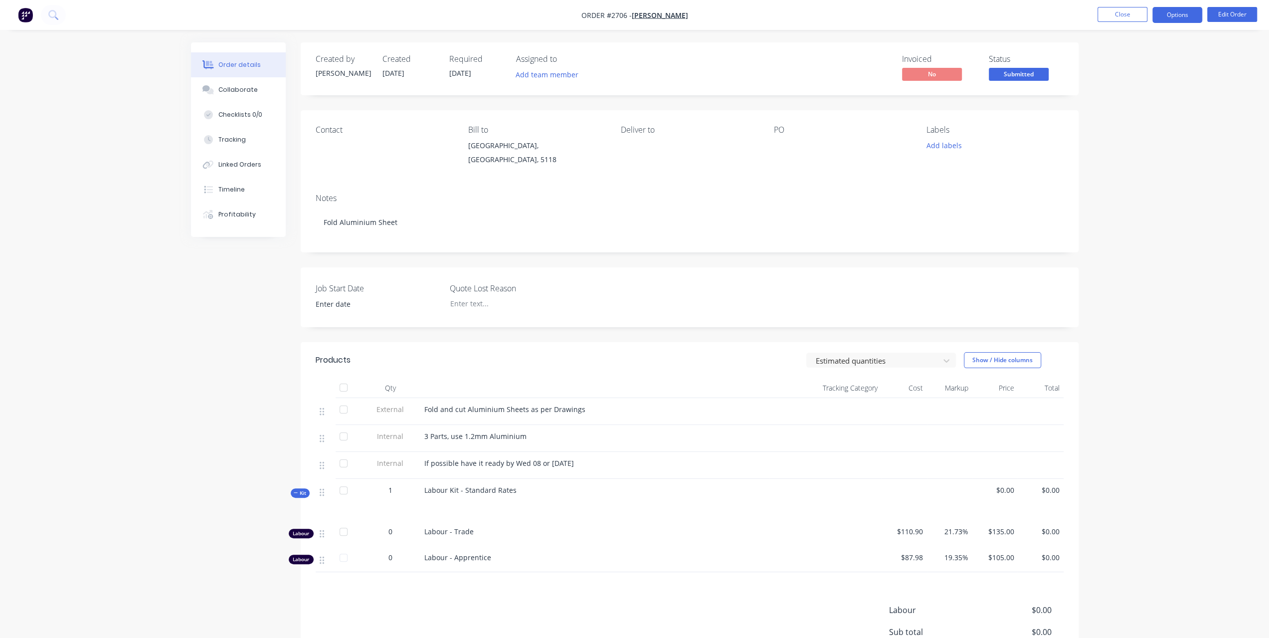
click at [1183, 18] on button "Options" at bounding box center [1177, 15] width 50 height 16
click at [395, 488] on div "1" at bounding box center [390, 490] width 52 height 10
click at [387, 530] on div "0" at bounding box center [390, 531] width 52 height 10
click at [1227, 9] on button "Edit Order" at bounding box center [1232, 14] width 50 height 15
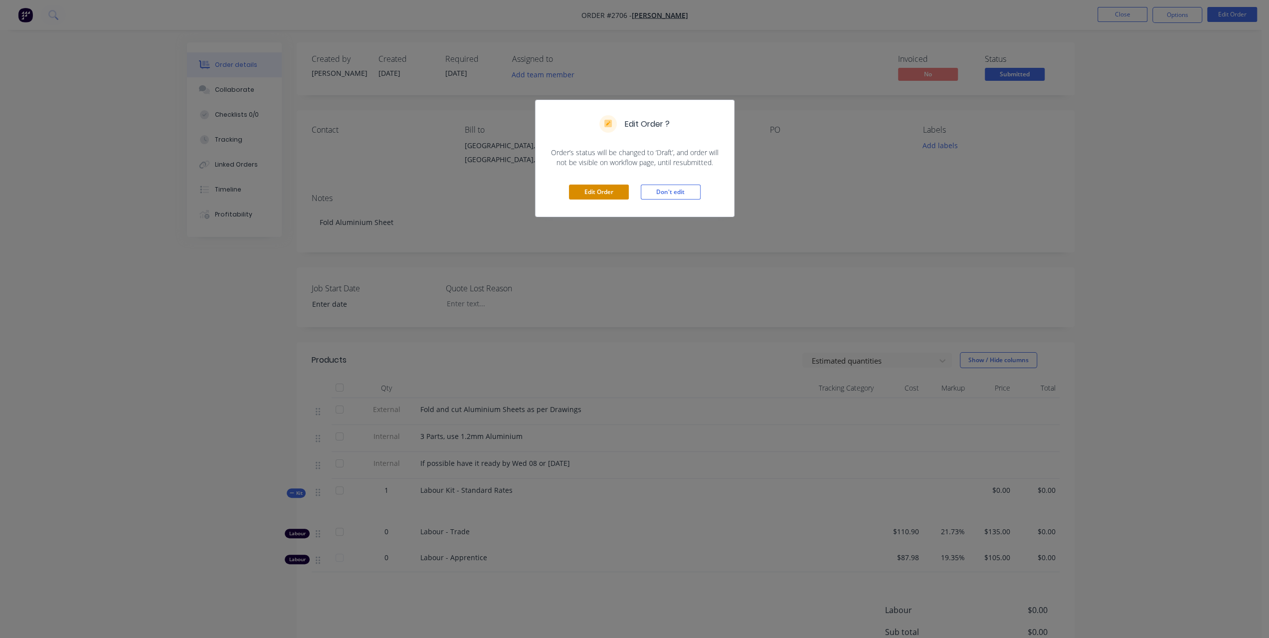
click at [605, 194] on button "Edit Order" at bounding box center [599, 191] width 60 height 15
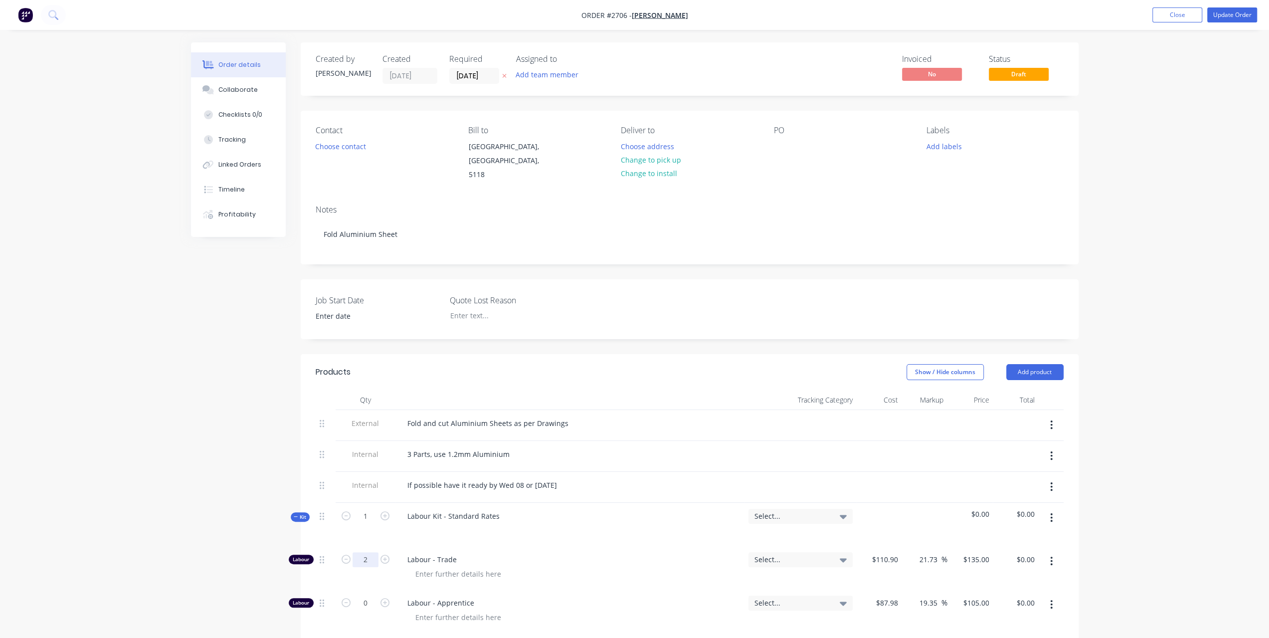
type input "2"
type input "$270.00"
click at [1168, 522] on div "Order details Collaborate Checklists 0/0 Tracking Linked Orders Timeline Profit…" at bounding box center [634, 470] width 1269 height 940
click at [1231, 17] on button "Update Order" at bounding box center [1232, 14] width 50 height 15
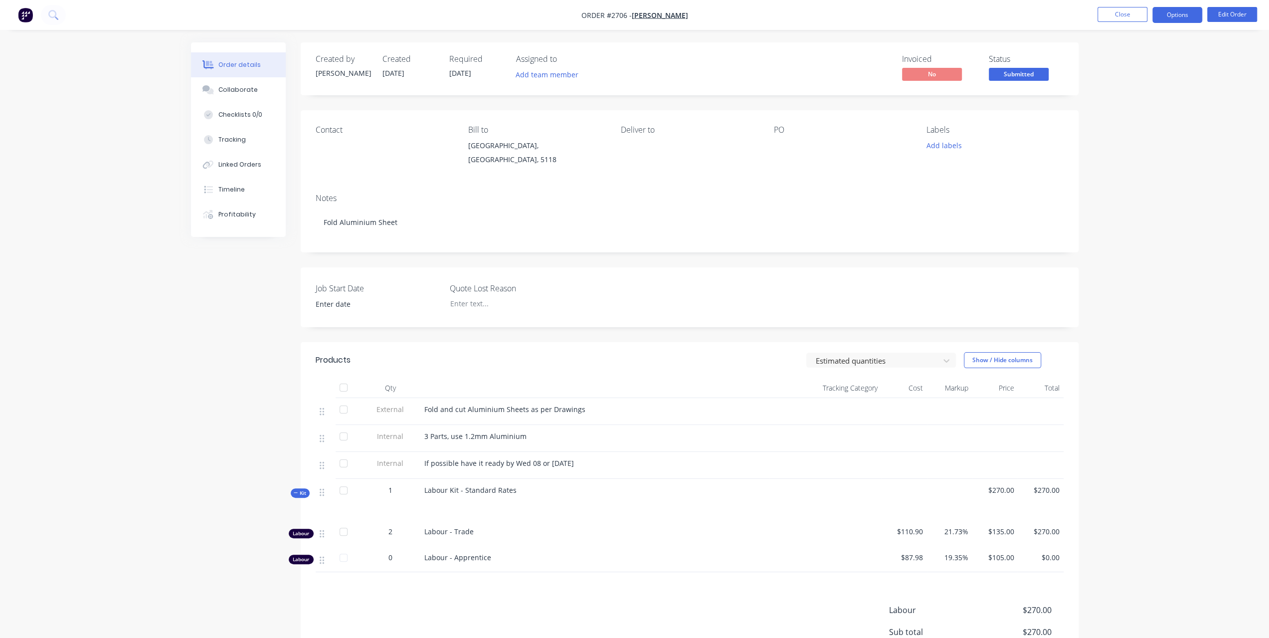
click at [1177, 20] on button "Options" at bounding box center [1177, 15] width 50 height 16
click at [1138, 113] on div "Work Order" at bounding box center [1147, 120] width 92 height 14
click at [1140, 101] on div "Without pricing" at bounding box center [1147, 100] width 92 height 14
